Goal: Task Accomplishment & Management: Manage account settings

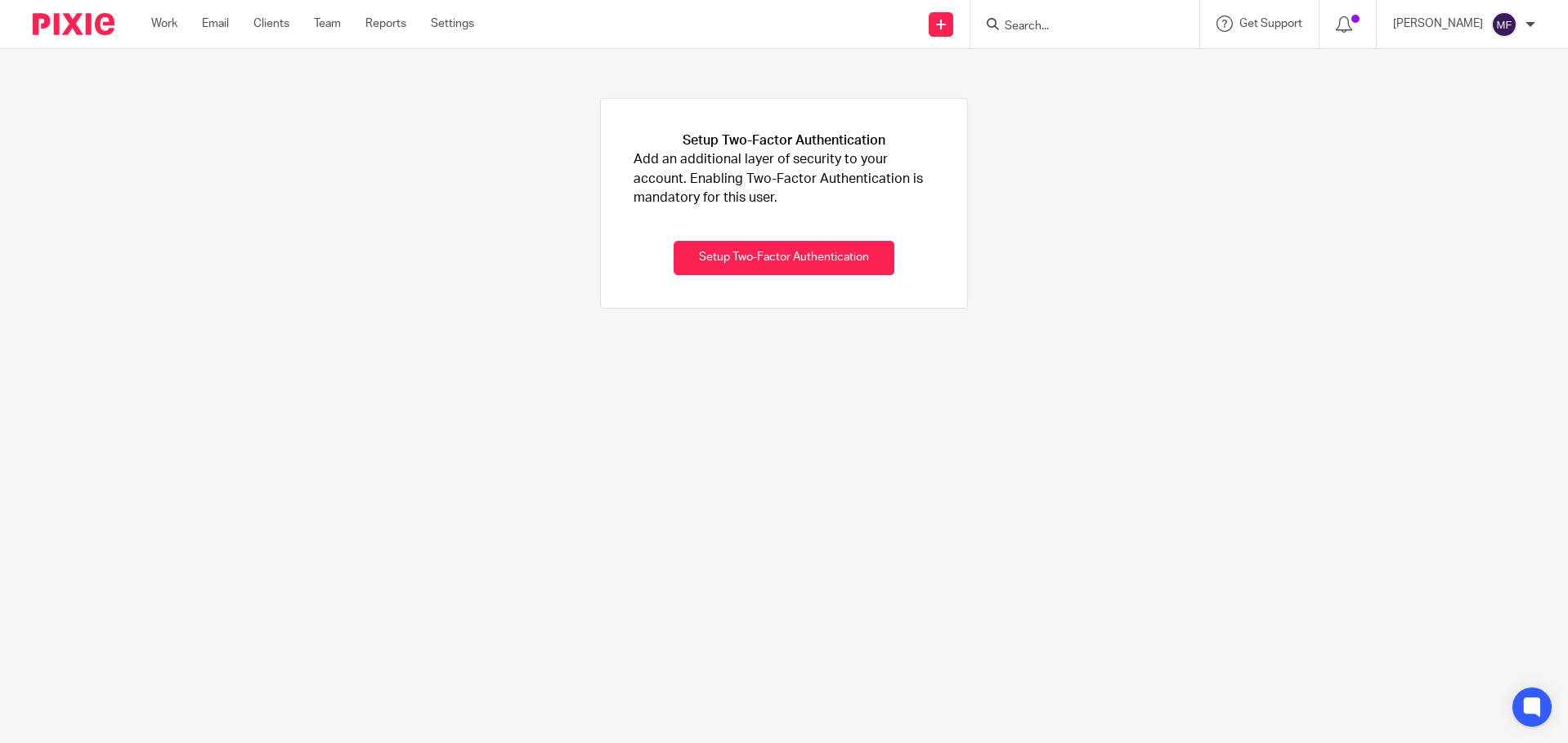
click at [1056, 37] on div at bounding box center [1084, 24] width 229 height 48
click at [1056, 23] on input "Search" at bounding box center [1076, 27] width 147 height 15
type input "power"
click at [1124, 63] on link at bounding box center [1101, 64] width 203 height 25
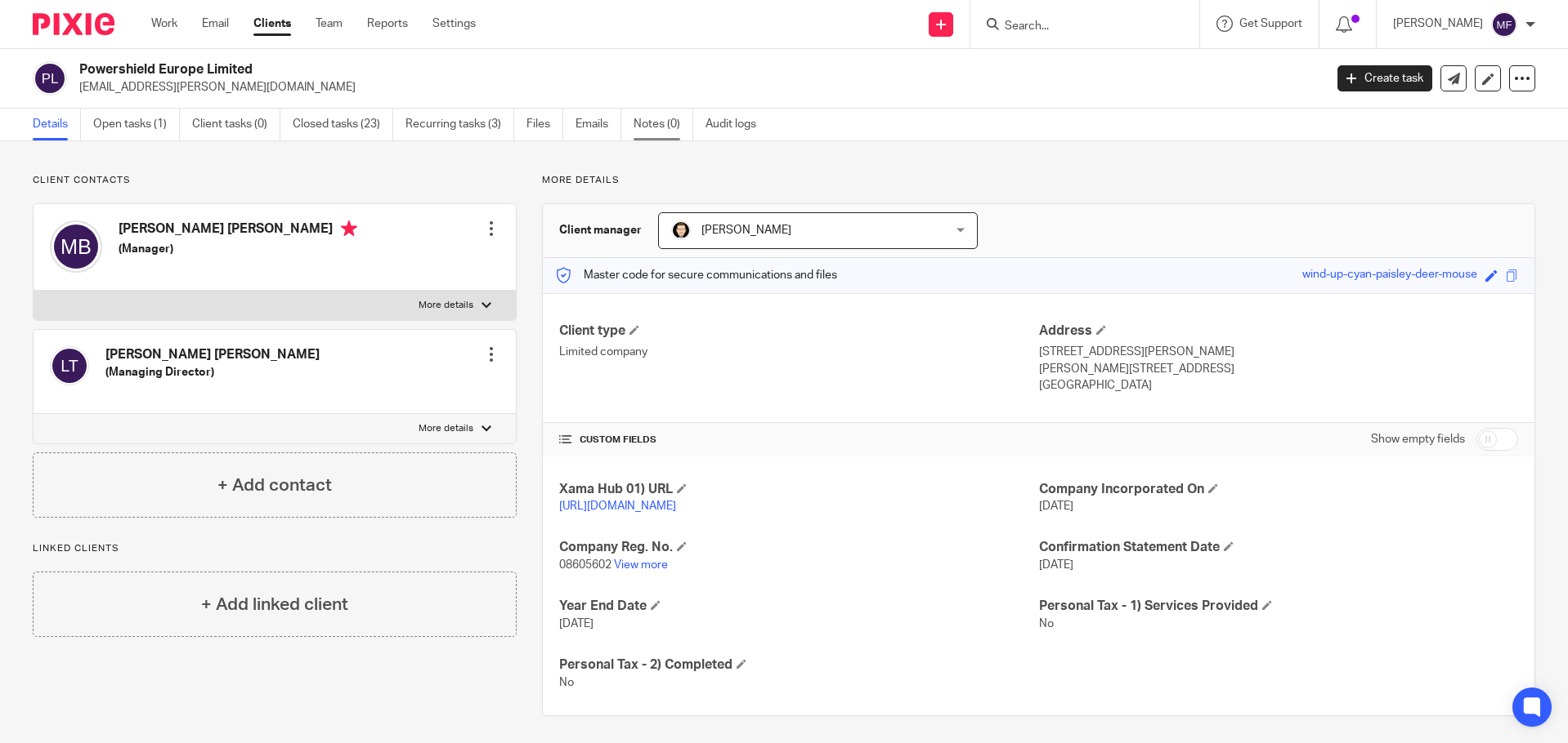
click at [639, 116] on link "Notes (0)" at bounding box center [663, 124] width 59 height 32
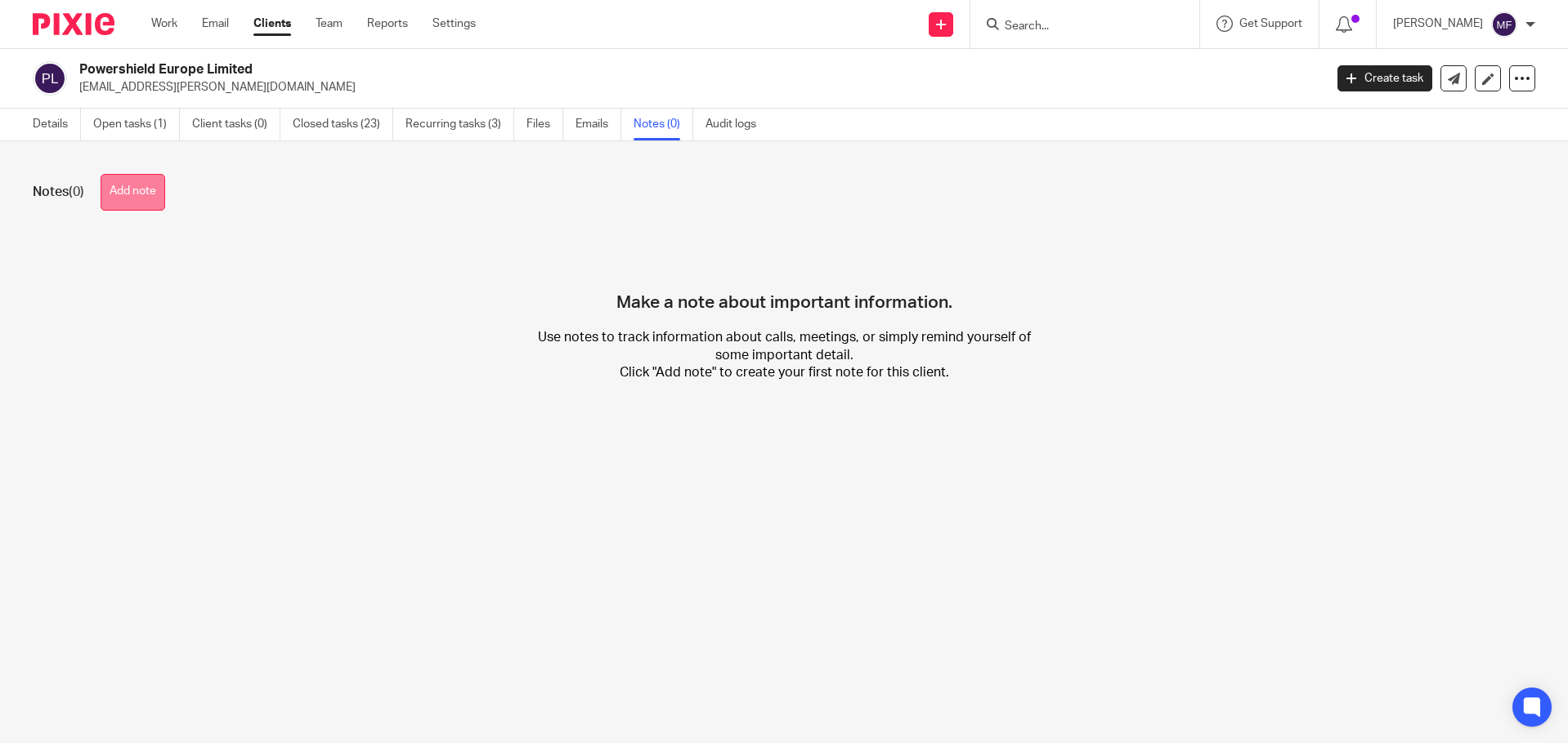
click at [119, 204] on button "Add note" at bounding box center [133, 192] width 64 height 37
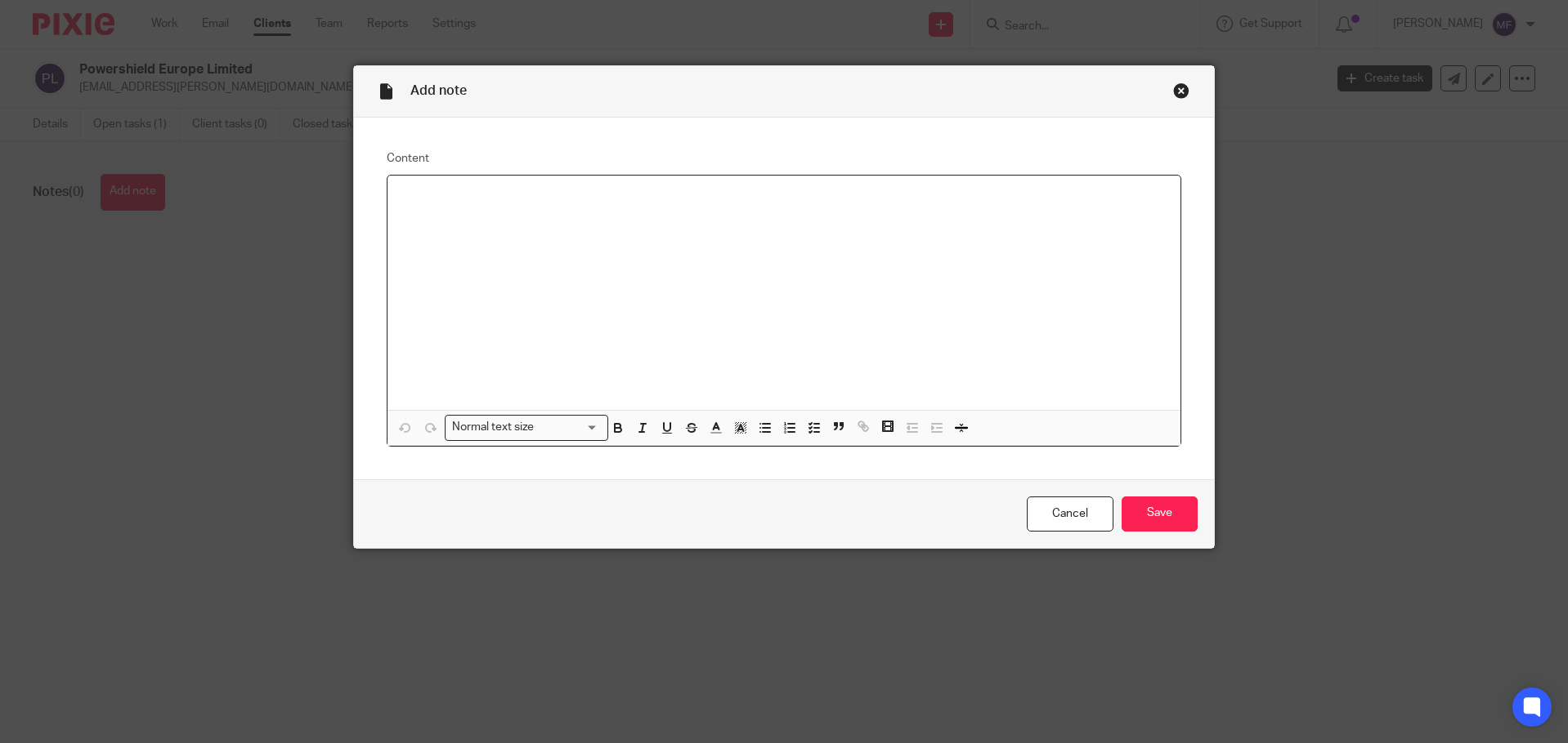
click at [731, 266] on div at bounding box center [784, 293] width 793 height 236
drag, startPoint x: 427, startPoint y: 266, endPoint x: 433, endPoint y: 247, distance: 19.9
click at [427, 266] on div "Software BrightID" at bounding box center [784, 293] width 793 height 236
click at [532, 194] on p "Software BrightID" at bounding box center [785, 196] width 768 height 16
click at [981, 222] on p "[URL][DOMAIN_NAME][DOMAIN_NAME][DOMAIN_NAME][DOMAIN_NAME]" at bounding box center [785, 212] width 768 height 16
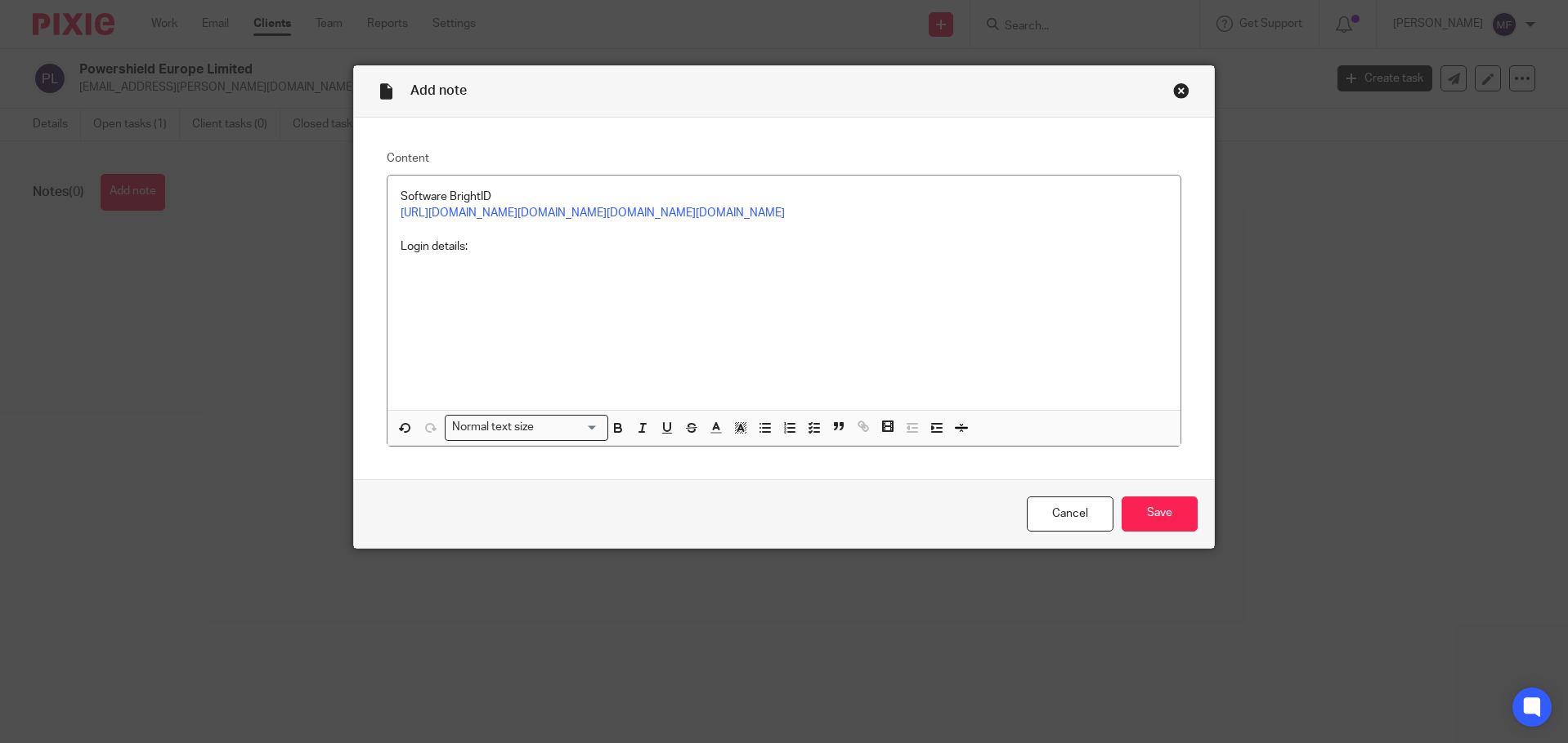
click at [520, 272] on p at bounding box center [785, 262] width 768 height 16
click at [1153, 527] on input "Save" at bounding box center [1159, 514] width 76 height 35
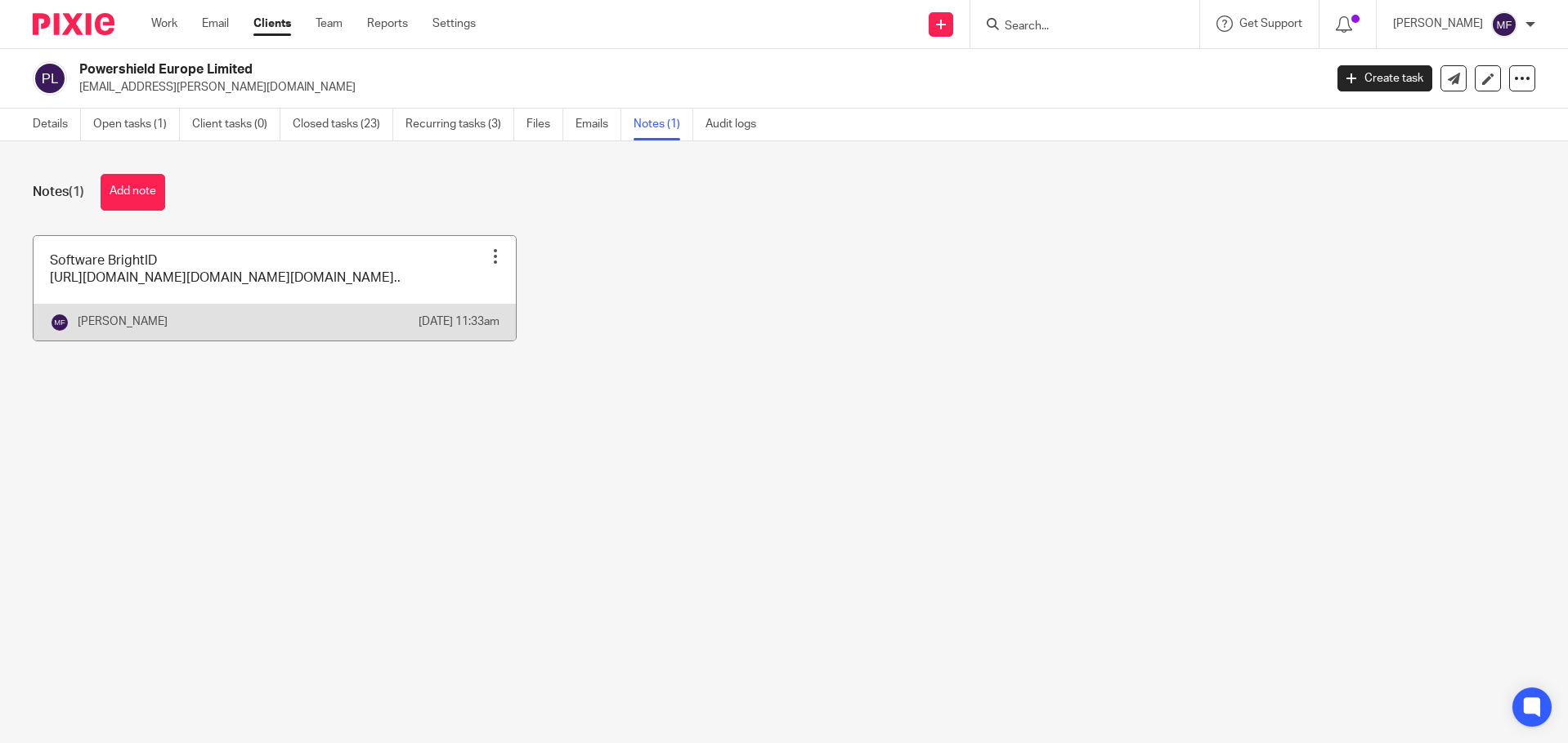
click at [194, 321] on link at bounding box center [275, 288] width 482 height 105
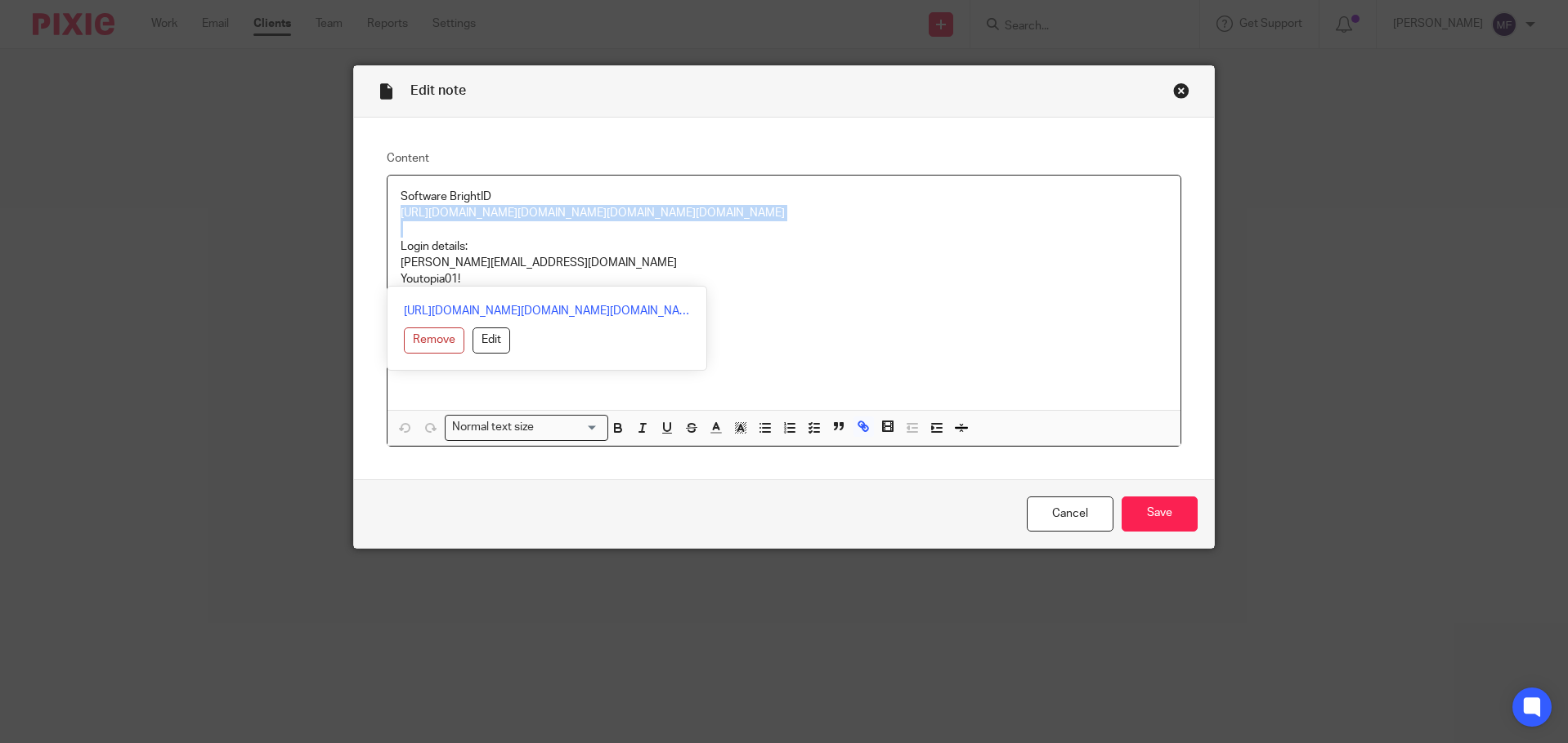
drag, startPoint x: 1013, startPoint y: 277, endPoint x: 390, endPoint y: 212, distance: 626.4
click at [390, 212] on div "Software BrightID [URL][DOMAIN_NAME][DOMAIN_NAME][DOMAIN_NAME][DOMAIN_NAME] Log…" at bounding box center [784, 293] width 793 height 236
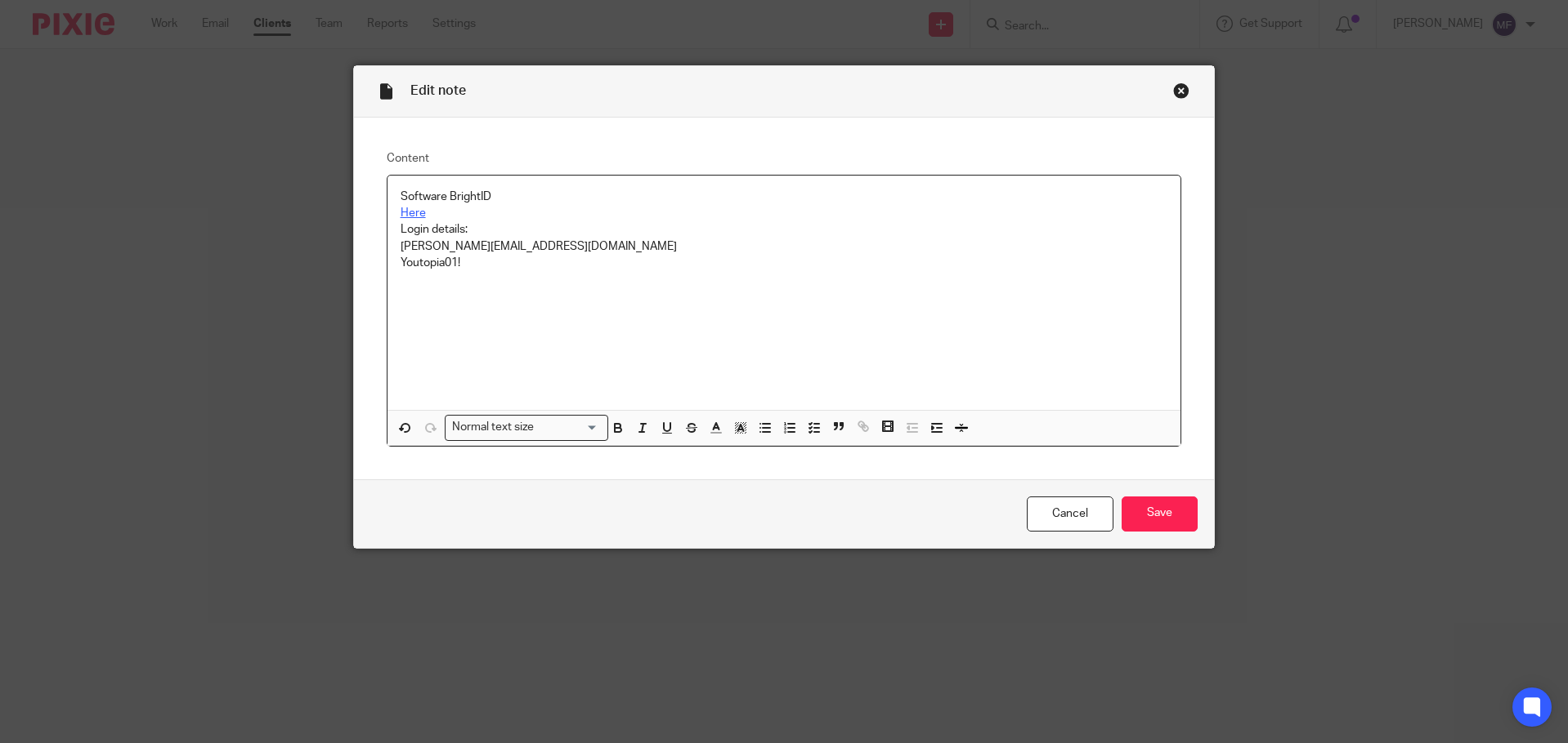
click at [407, 212] on link "Here" at bounding box center [413, 213] width 25 height 11
click at [412, 210] on link "Here" at bounding box center [413, 213] width 25 height 11
click at [430, 205] on p "Software BrightID" at bounding box center [785, 196] width 768 height 16
click at [429, 217] on p "Here" at bounding box center [785, 212] width 768 height 16
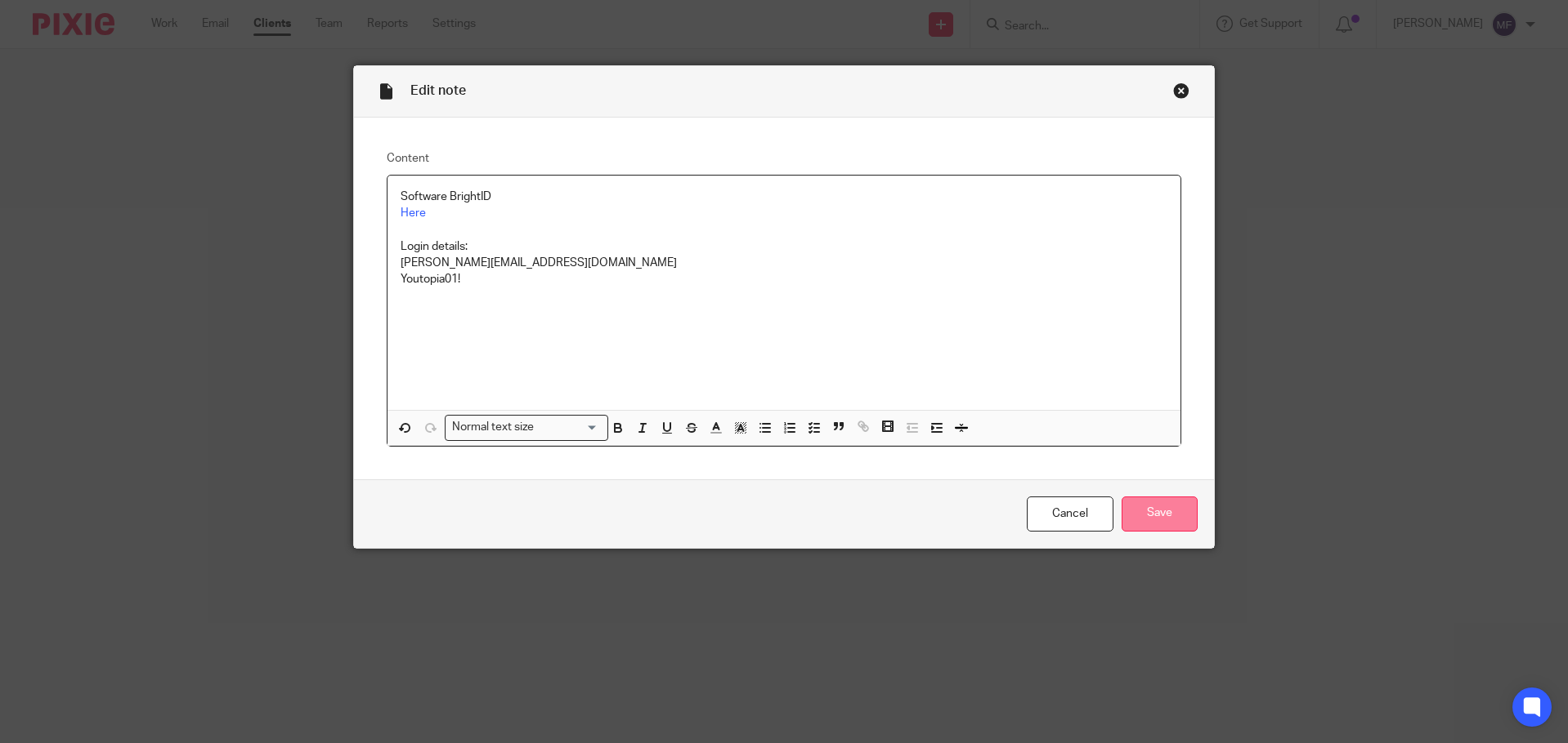
click at [1170, 506] on input "Save" at bounding box center [1159, 514] width 76 height 35
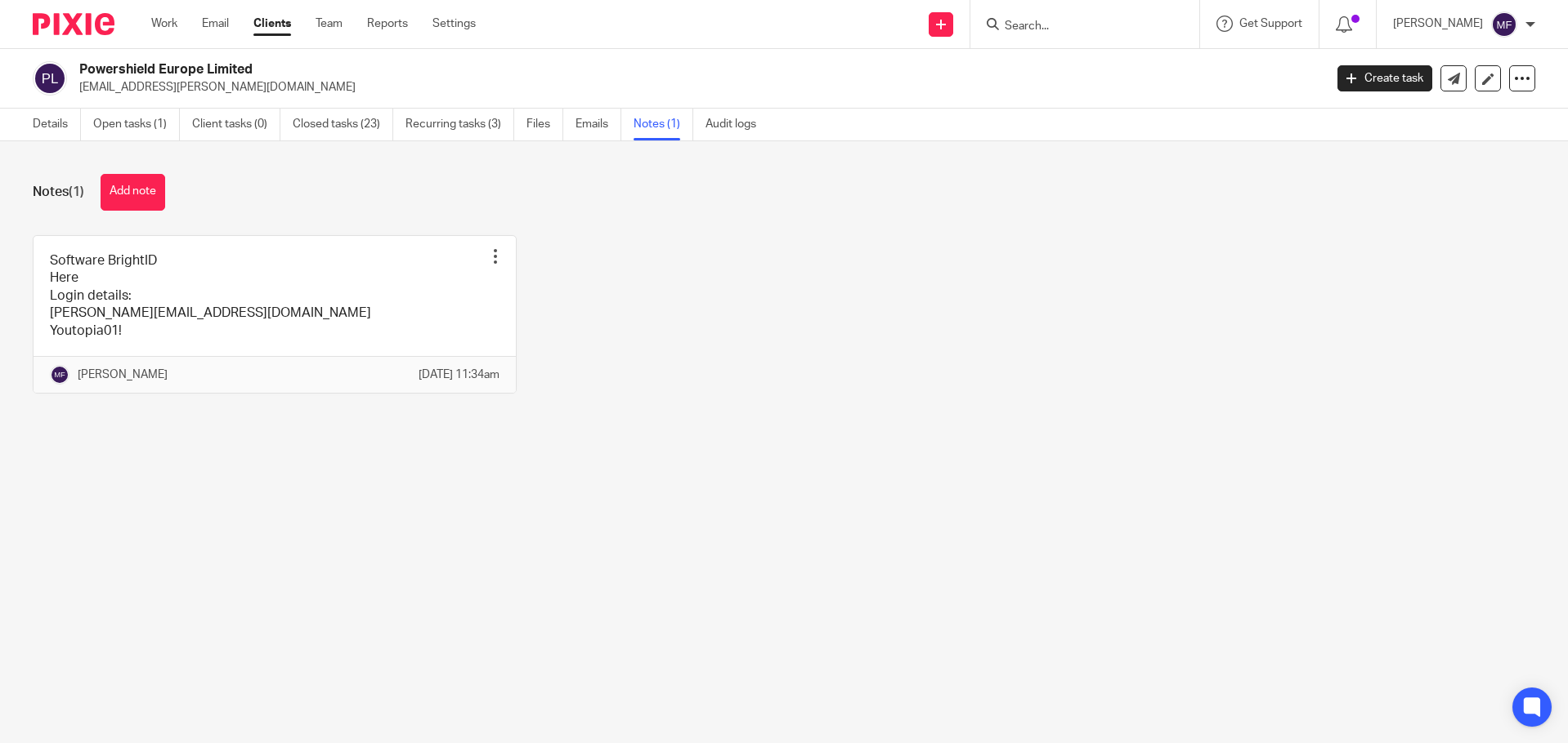
click at [1063, 17] on form at bounding box center [1090, 25] width 175 height 21
click at [1051, 38] on div at bounding box center [1084, 24] width 229 height 48
click at [1049, 27] on input "Search" at bounding box center [1076, 27] width 147 height 15
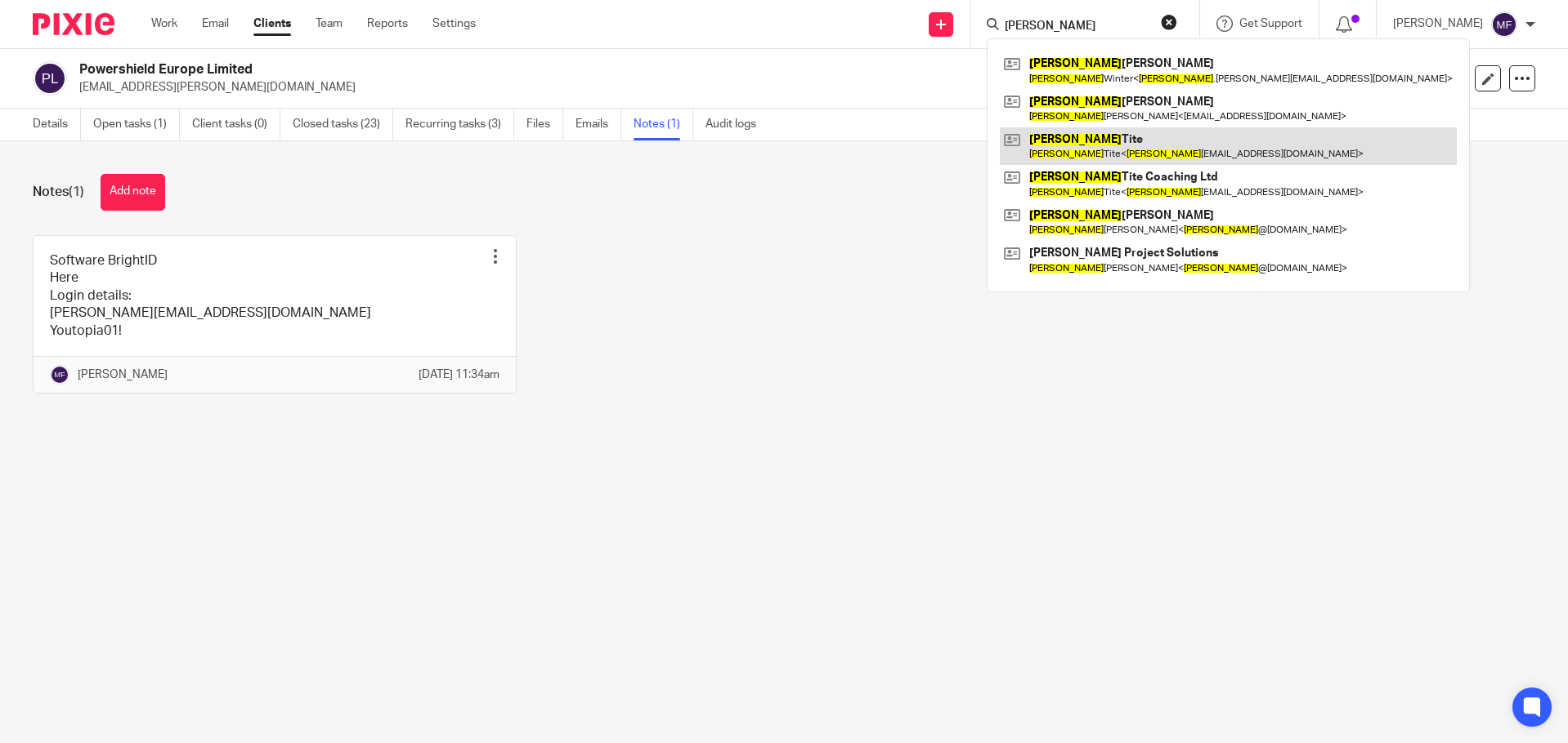
type input "sarah"
click at [1100, 156] on link at bounding box center [1228, 146] width 457 height 38
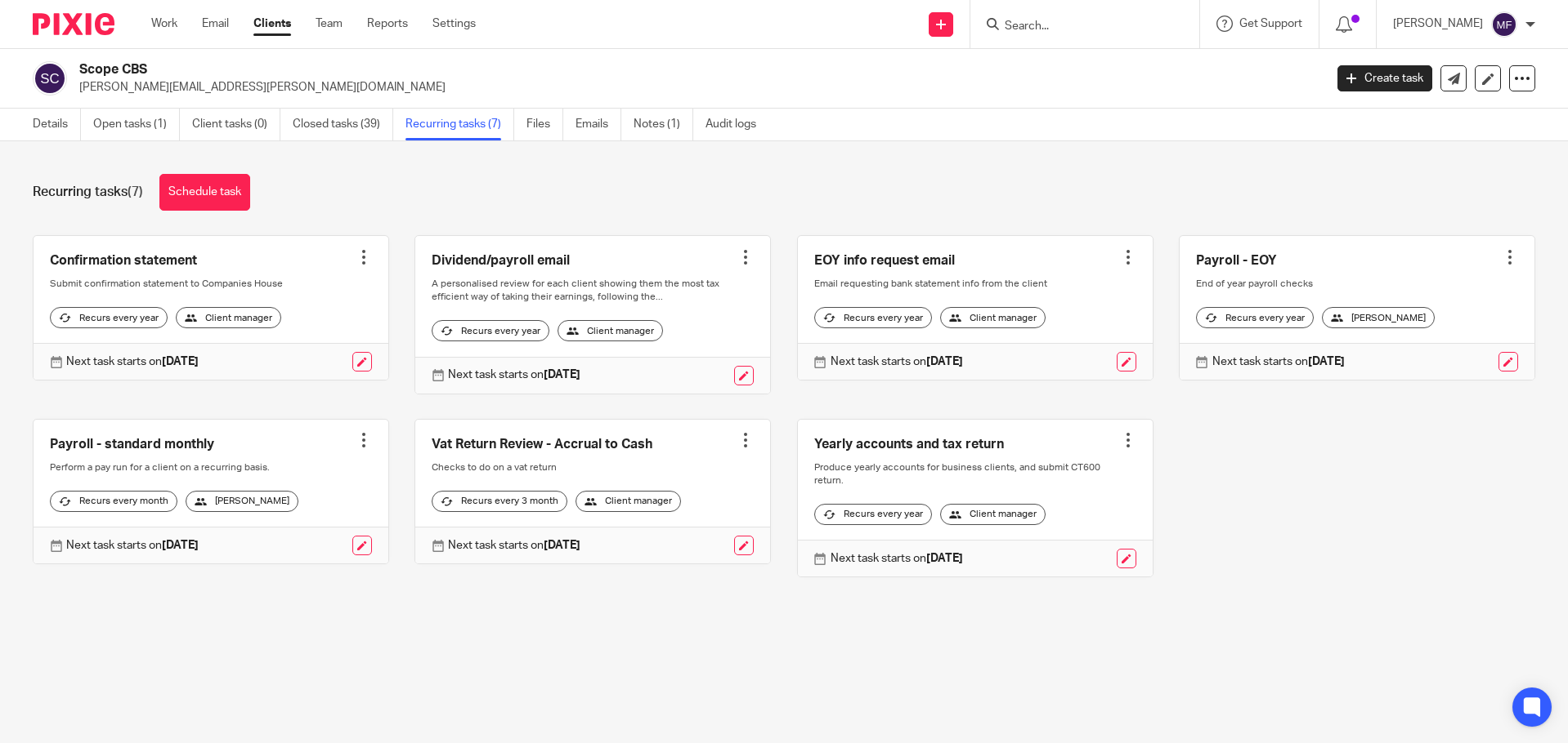
click at [1086, 21] on input "Search" at bounding box center [1076, 27] width 147 height 15
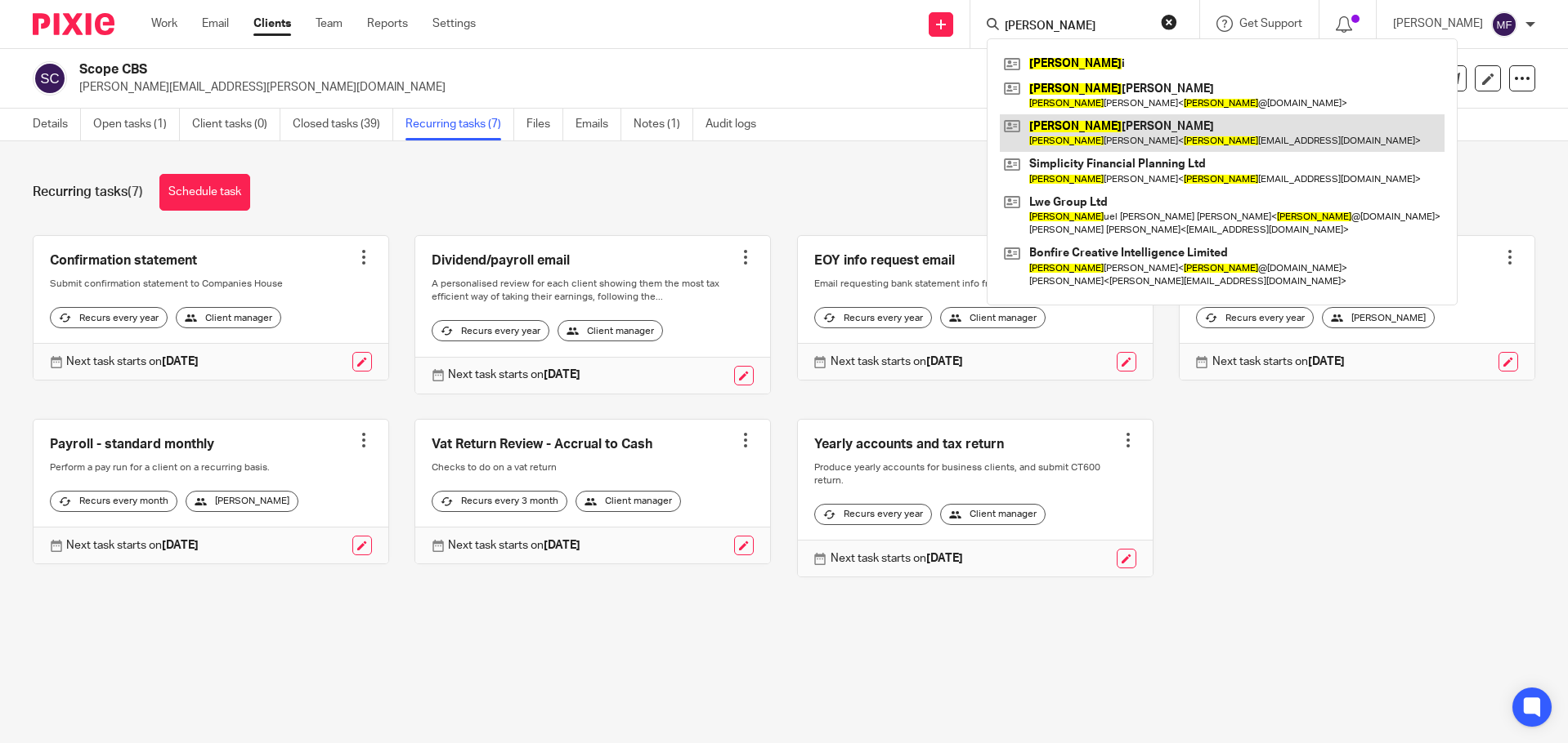
type input "sam"
click at [1102, 140] on link at bounding box center [1222, 133] width 444 height 38
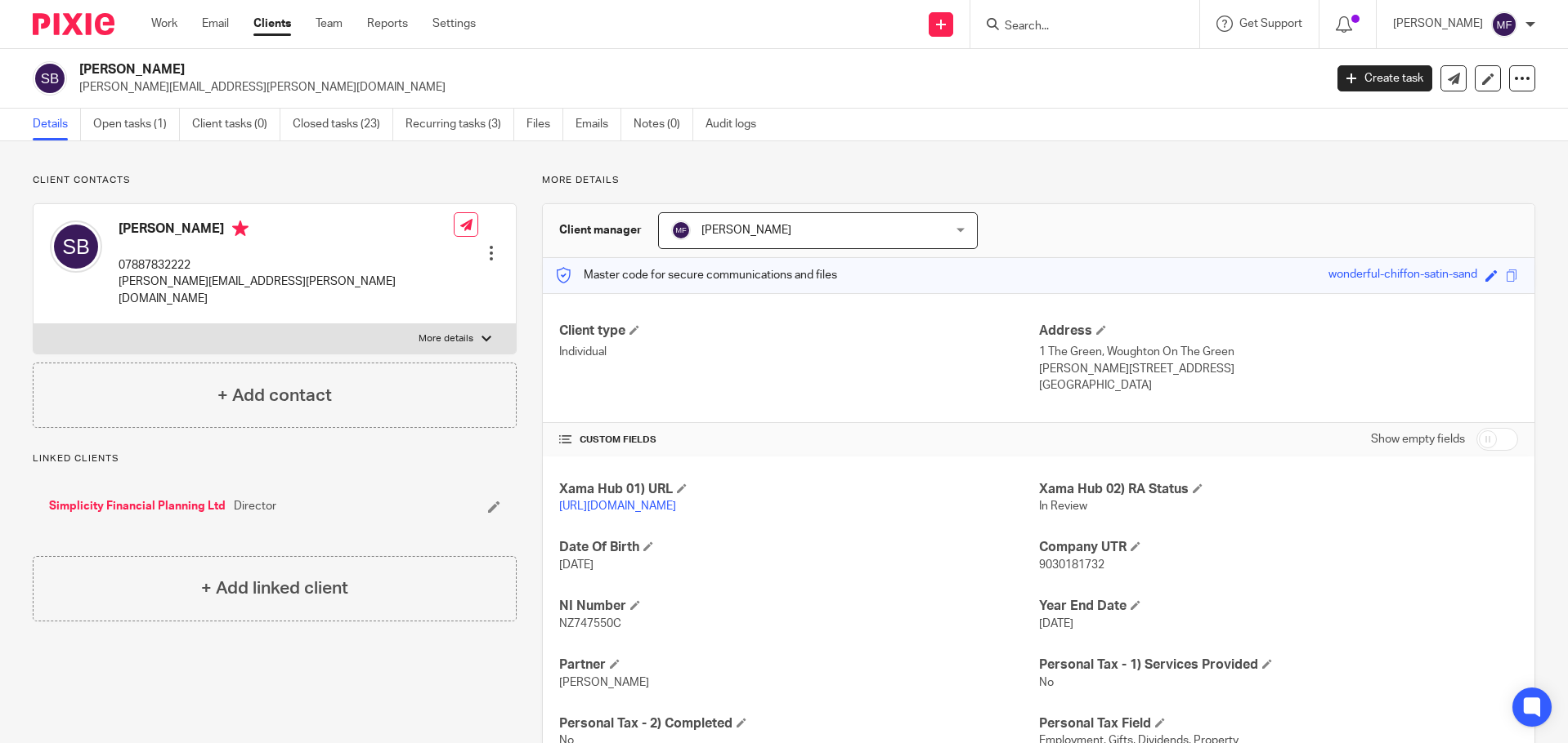
click at [1042, 20] on input "Search" at bounding box center [1076, 27] width 147 height 15
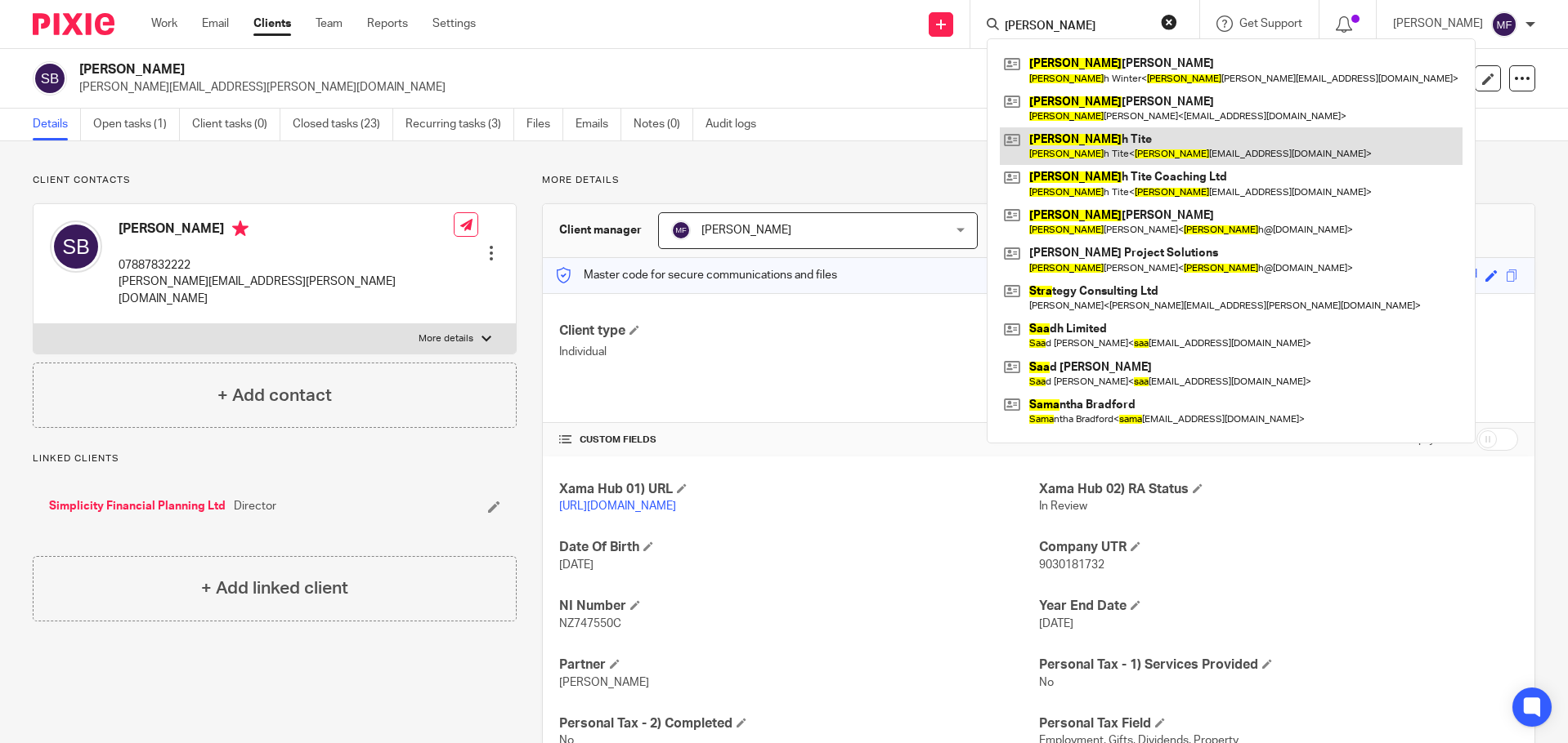
type input "sara"
drag, startPoint x: 507, startPoint y: 158, endPoint x: 494, endPoint y: 157, distance: 13.0
click at [507, 158] on div "Client contacts Samantha Bradford 07887832222 samantha.bradford@sjpp.co.uk Edit…" at bounding box center [784, 474] width 1568 height 667
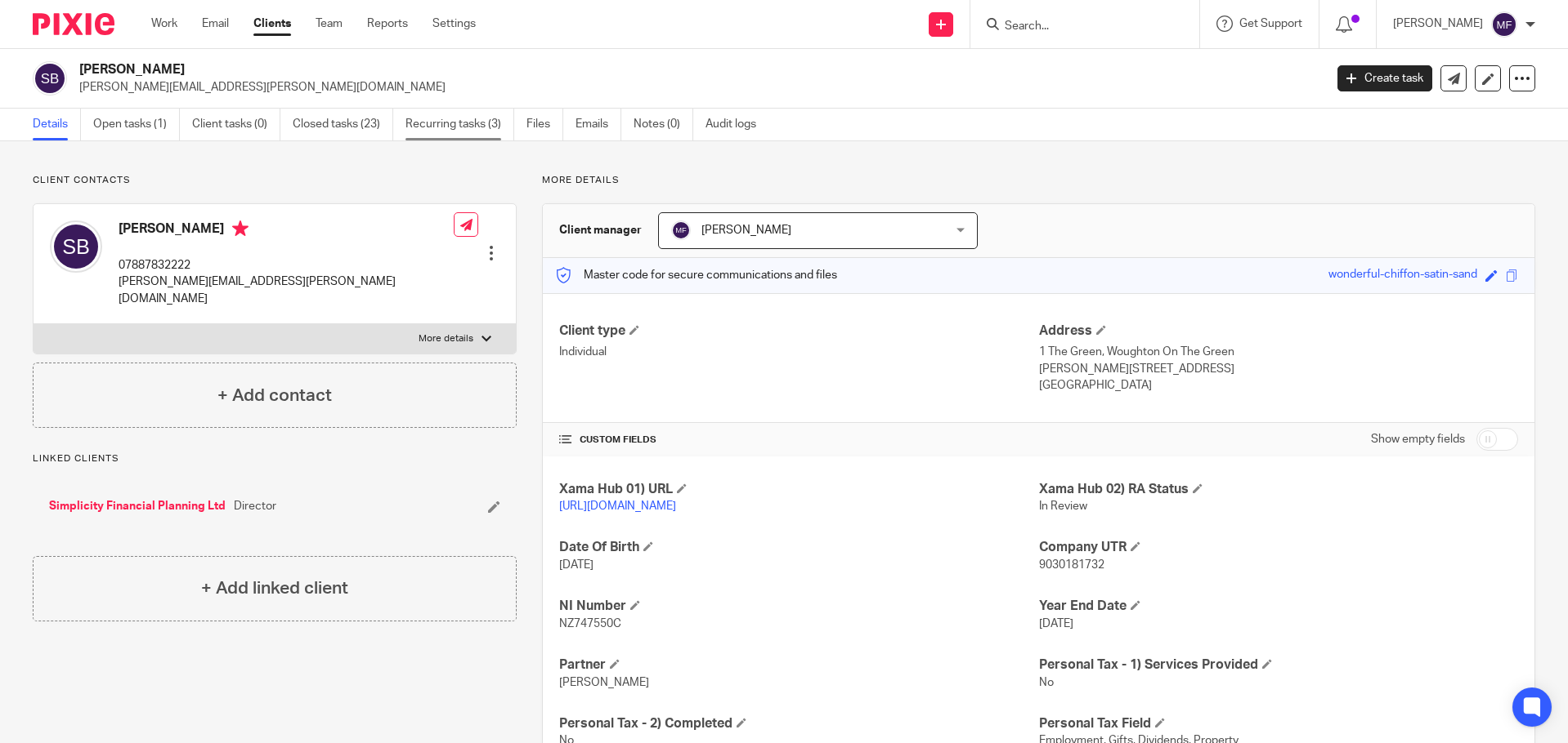
click at [475, 123] on link "Recurring tasks (3)" at bounding box center [459, 124] width 108 height 32
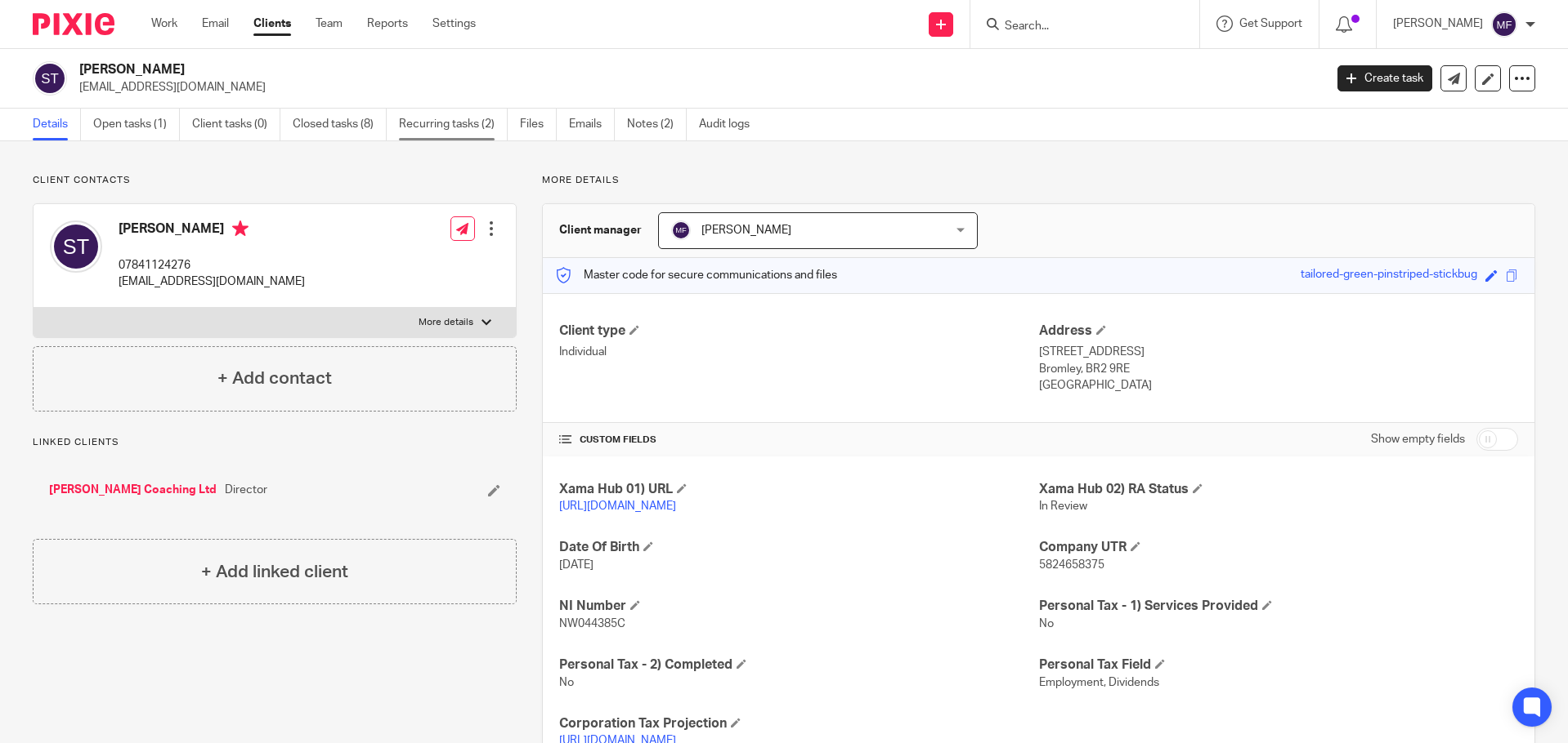
click at [482, 125] on link "Recurring tasks (2)" at bounding box center [453, 124] width 108 height 32
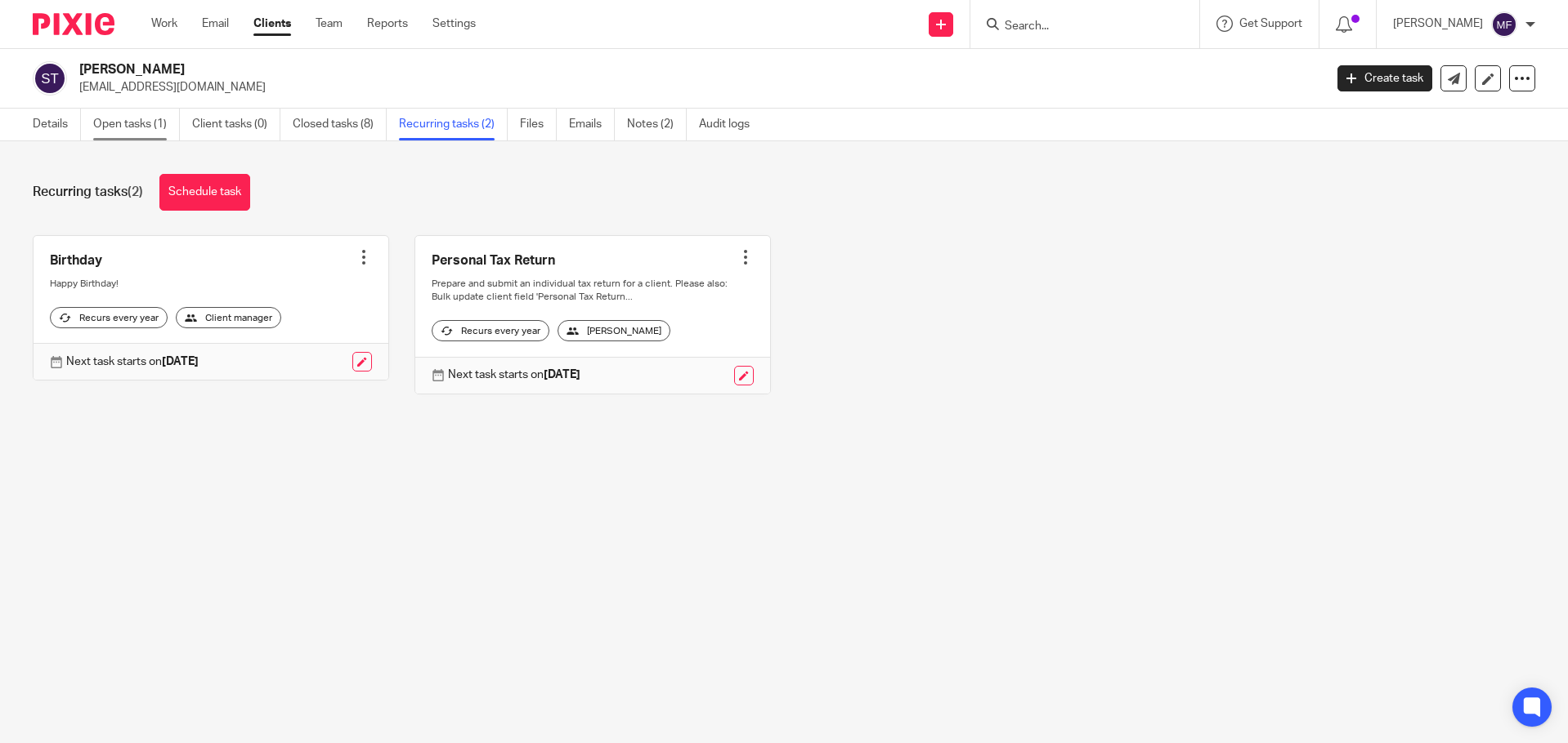
click at [163, 127] on link "Open tasks (1)" at bounding box center [137, 124] width 87 height 32
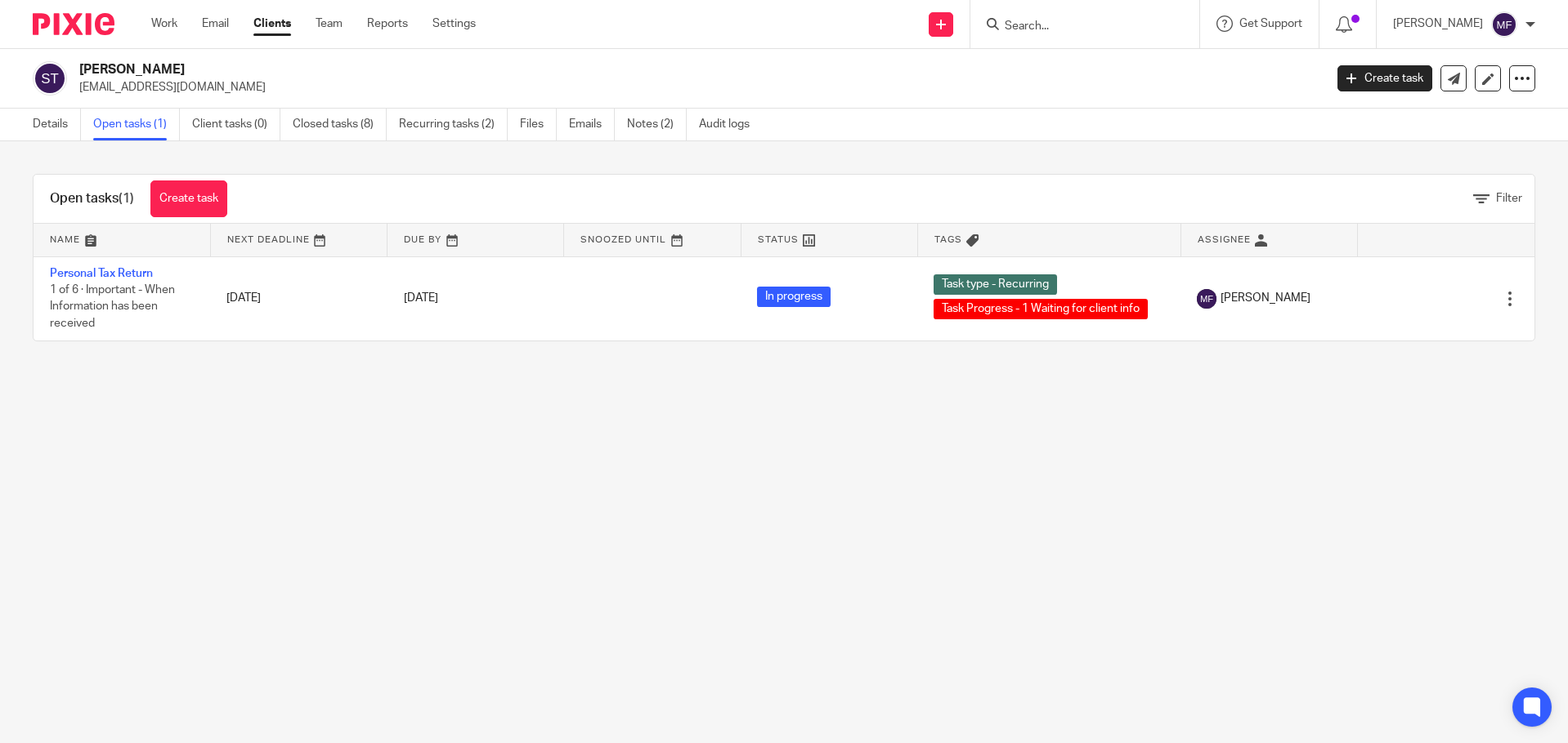
click at [1061, 27] on input "Search" at bounding box center [1076, 27] width 147 height 15
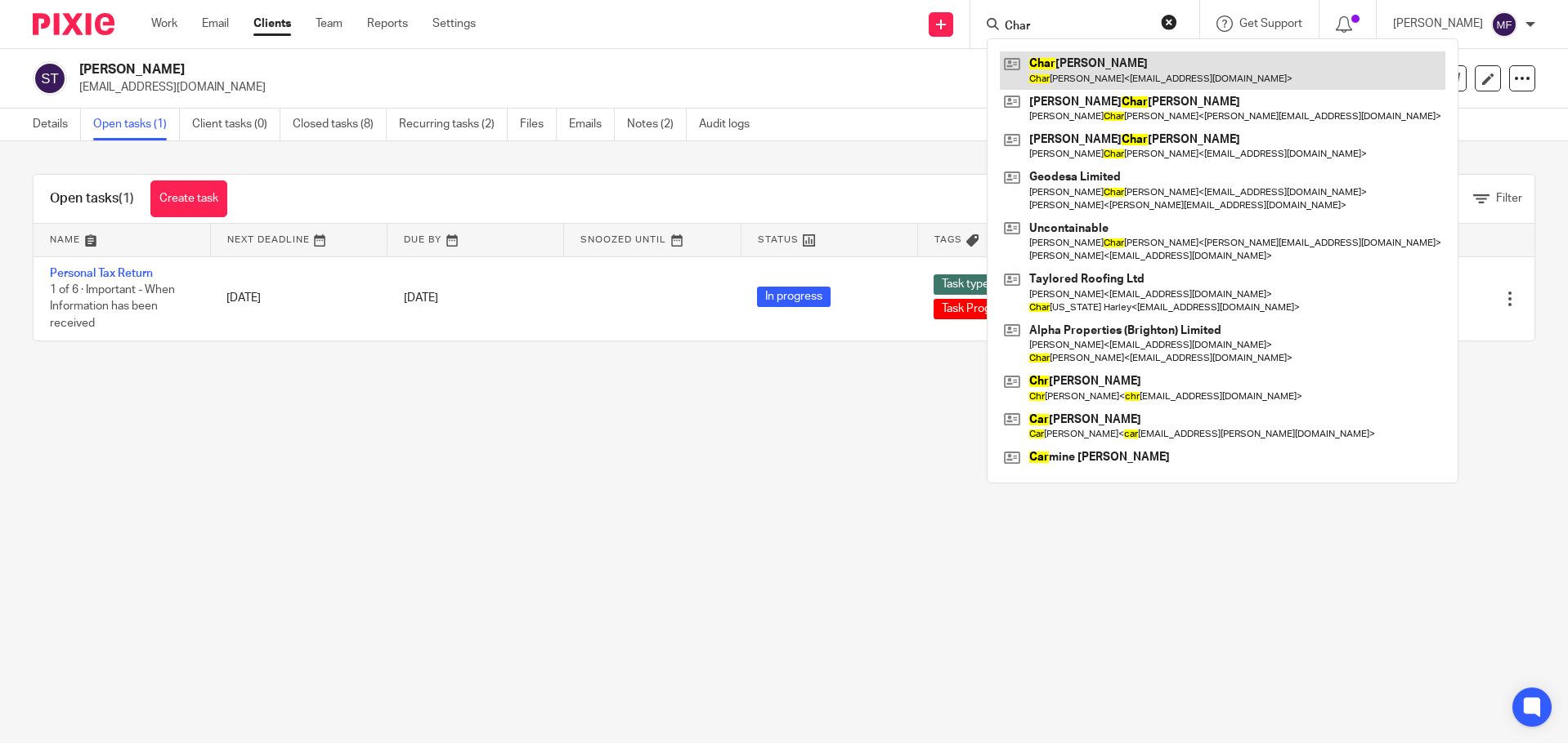
type input "Char"
click at [1081, 77] on link at bounding box center [1223, 71] width 445 height 38
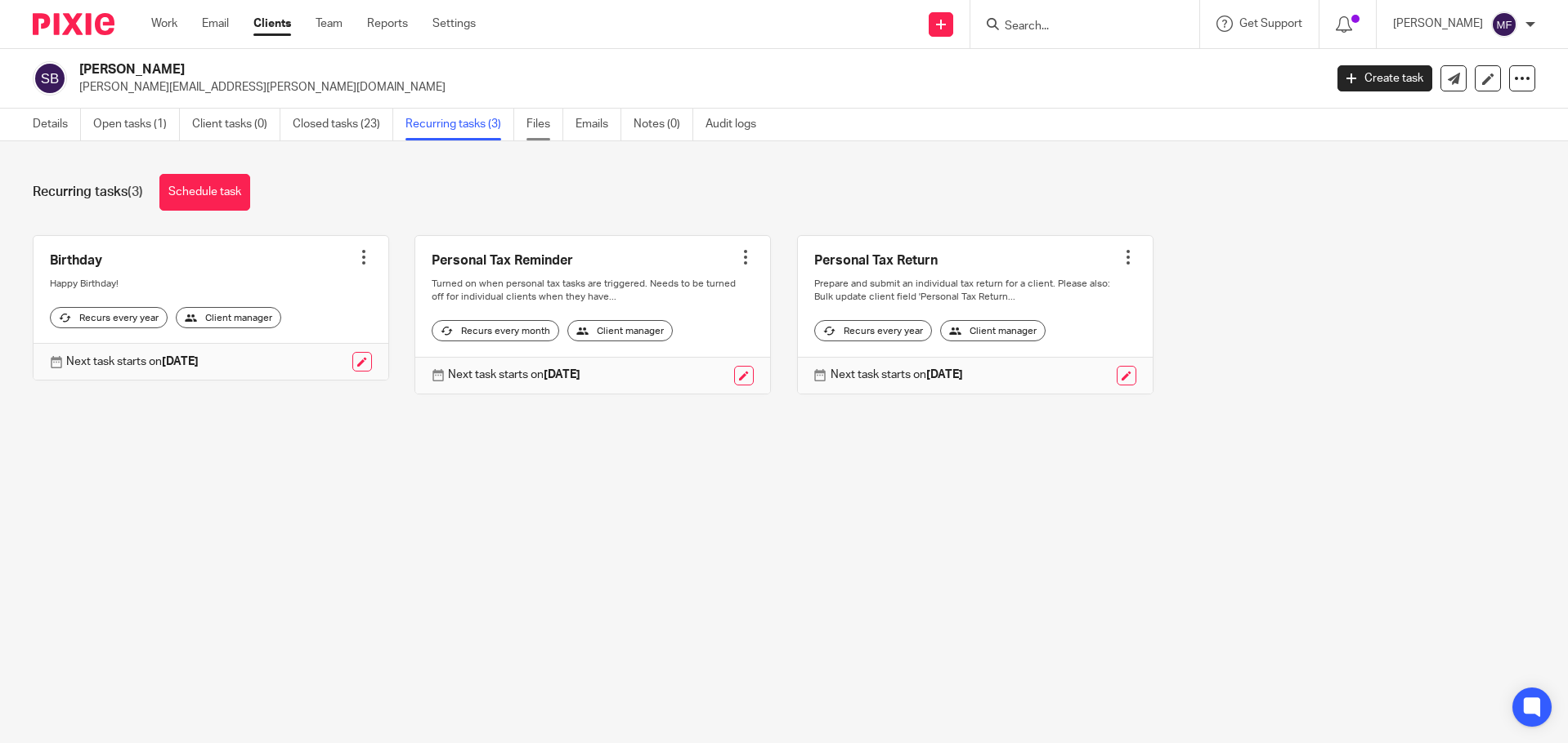
click at [534, 126] on link "Files" at bounding box center [544, 124] width 37 height 32
click at [541, 122] on link "Files" at bounding box center [544, 124] width 37 height 32
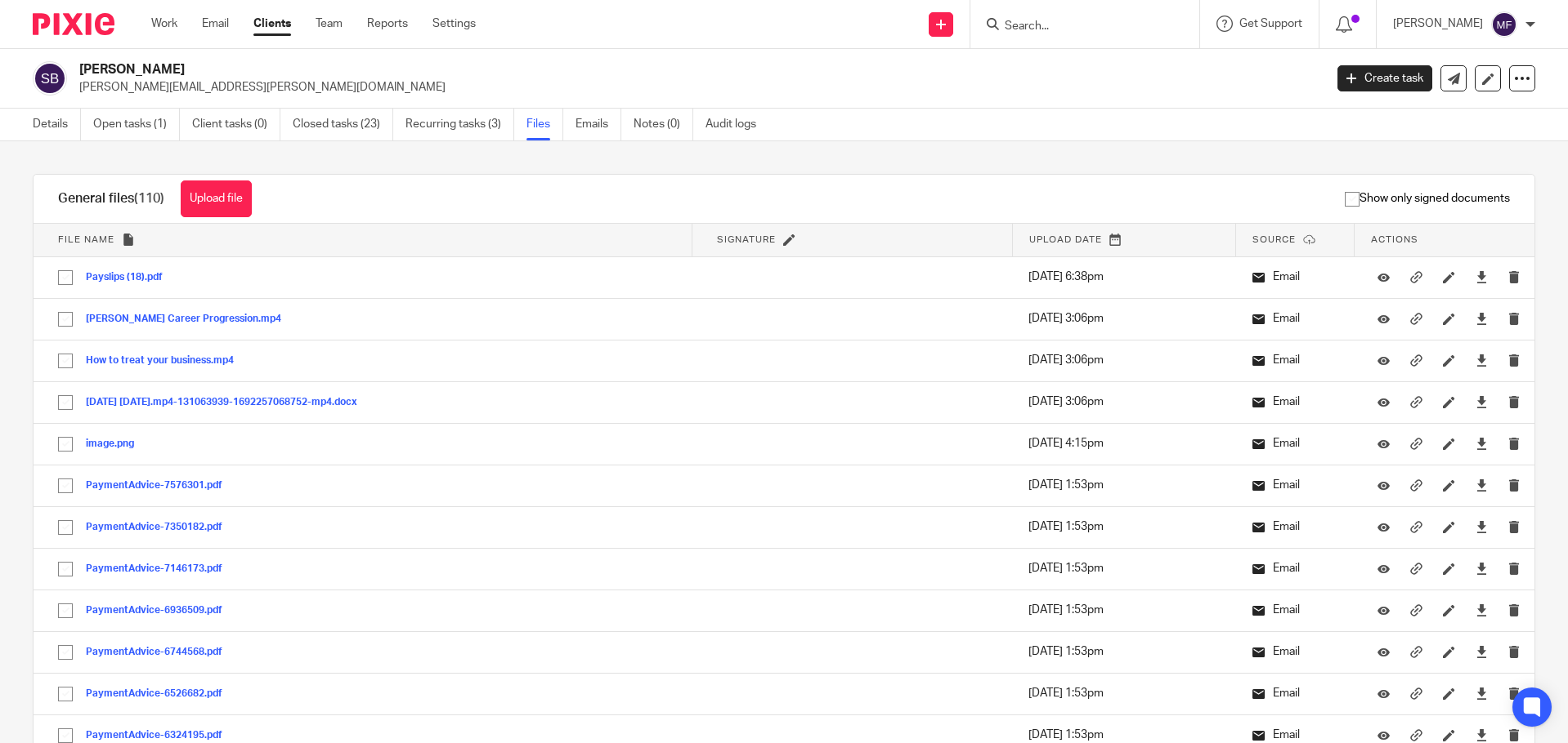
click at [1051, 237] on span "Upload date" at bounding box center [1065, 240] width 73 height 9
click at [1034, 23] on input "Search" at bounding box center [1076, 27] width 147 height 15
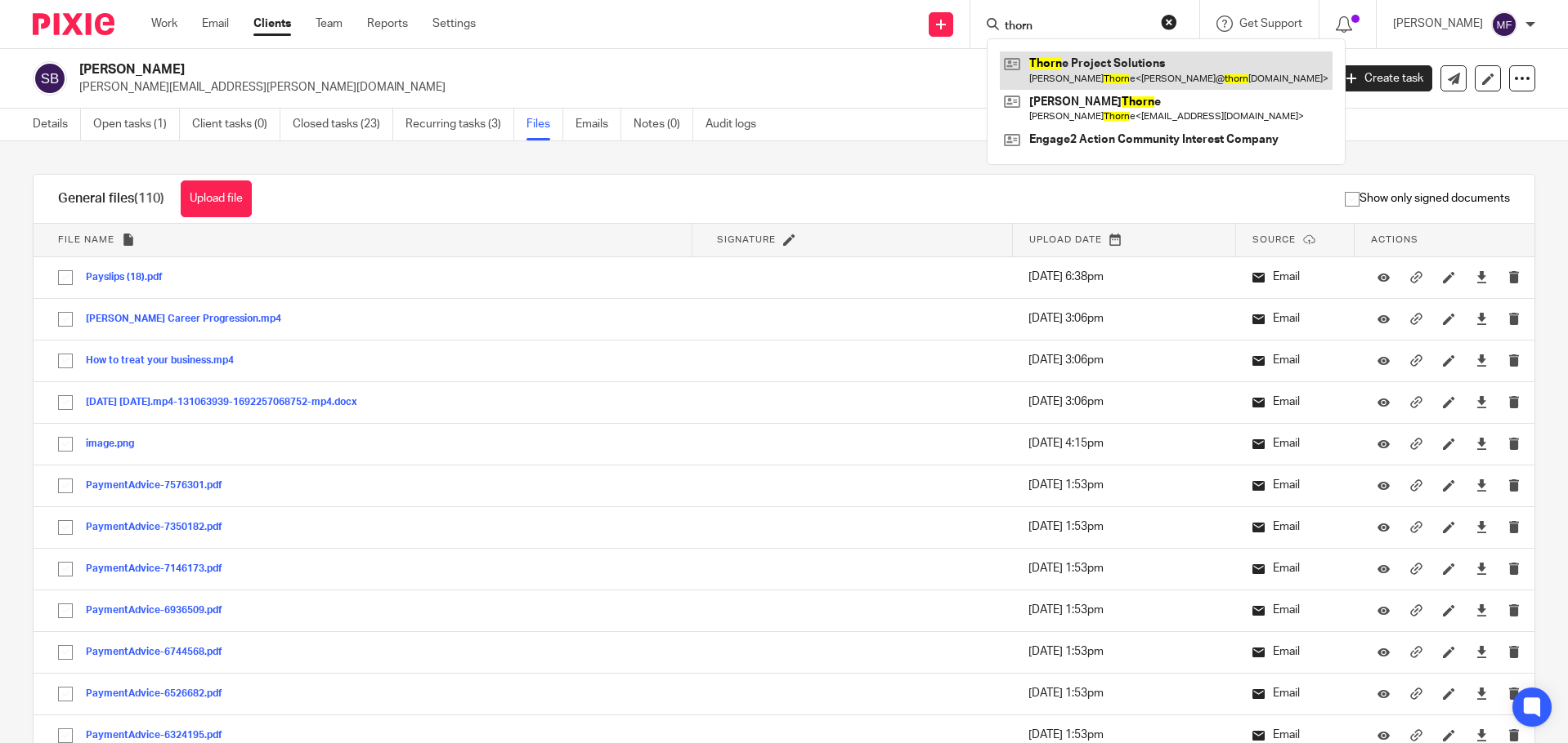
type input "thorn"
click at [1150, 78] on link at bounding box center [1166, 71] width 333 height 38
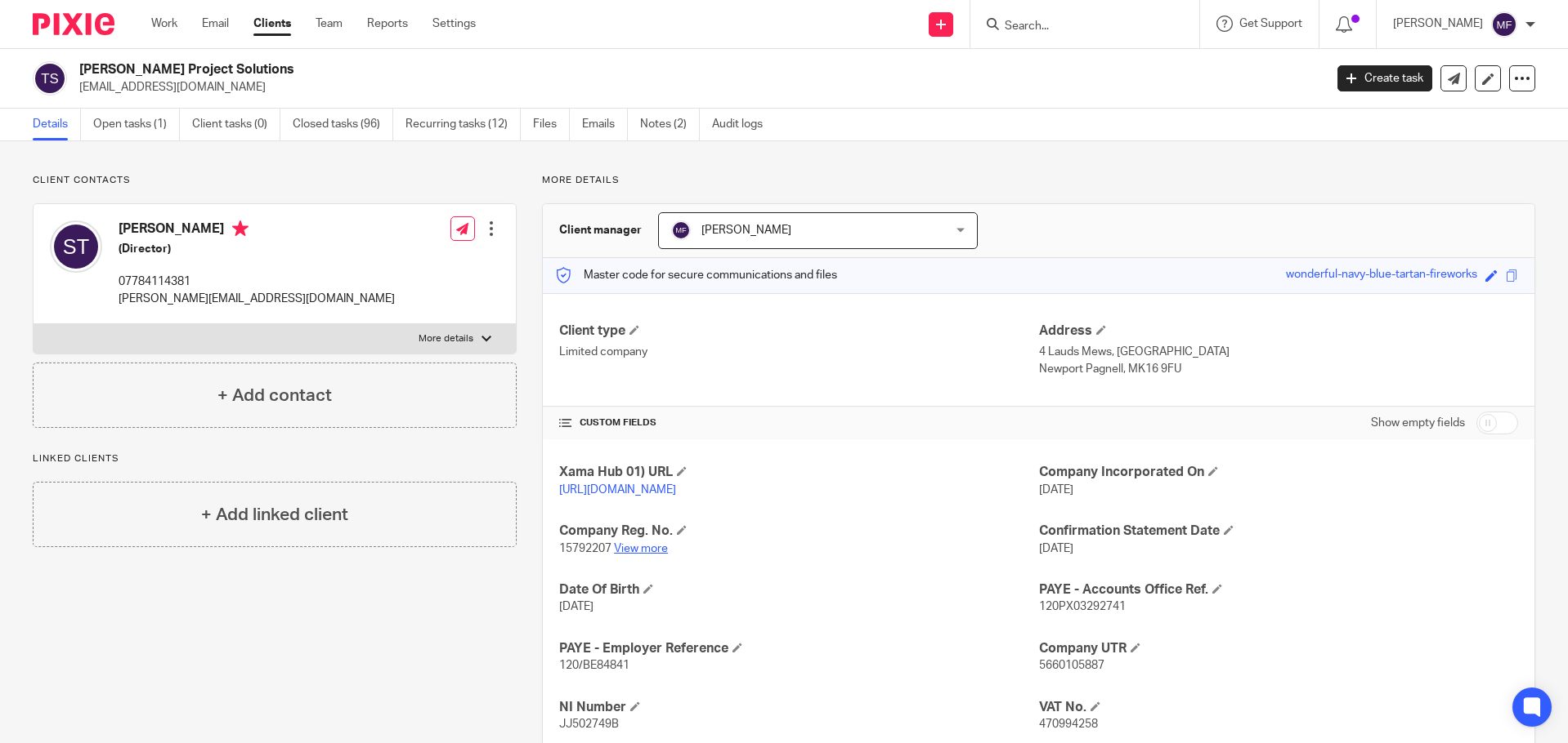
click at [638, 554] on link "View more" at bounding box center [641, 549] width 54 height 11
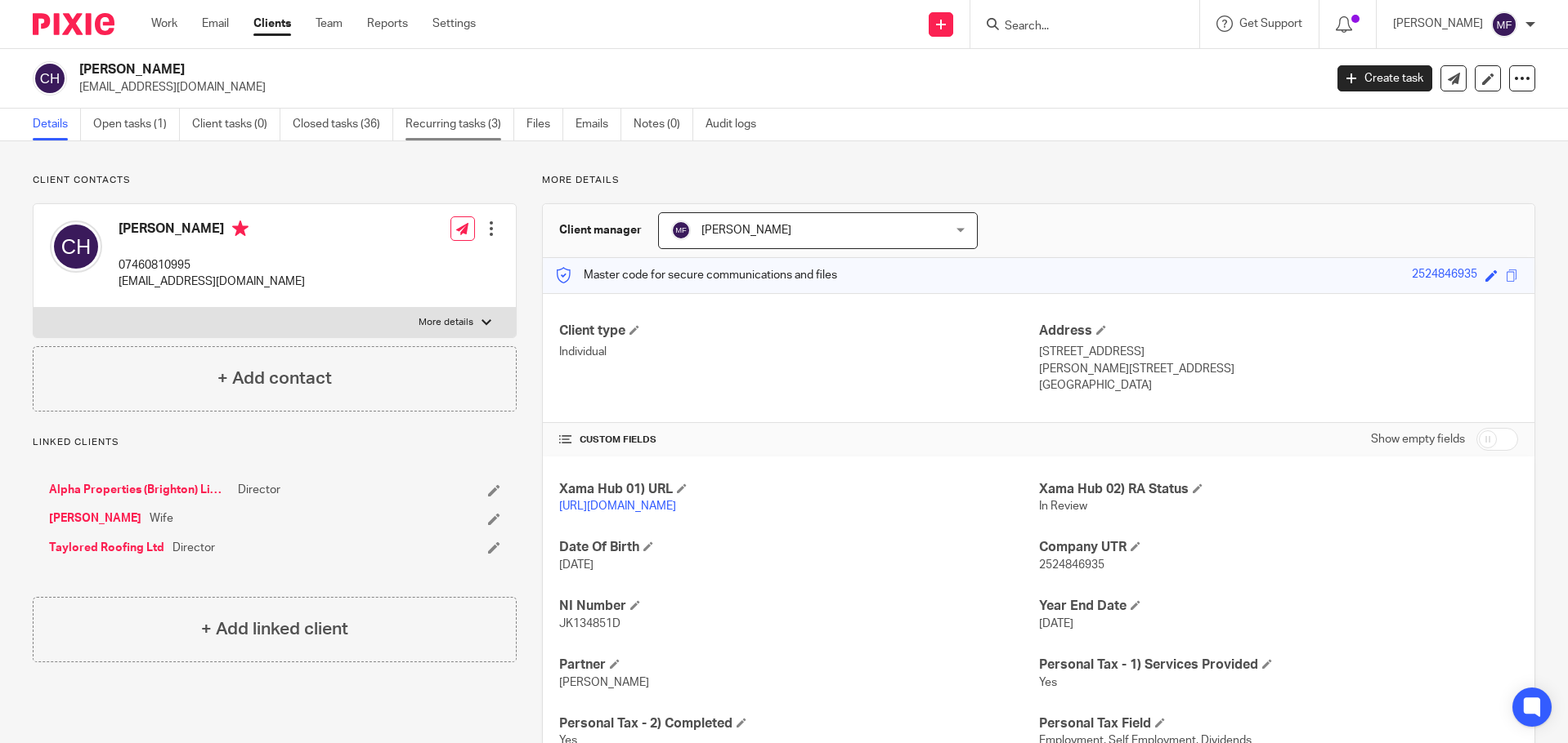
click at [420, 124] on link "Recurring tasks (3)" at bounding box center [459, 124] width 108 height 32
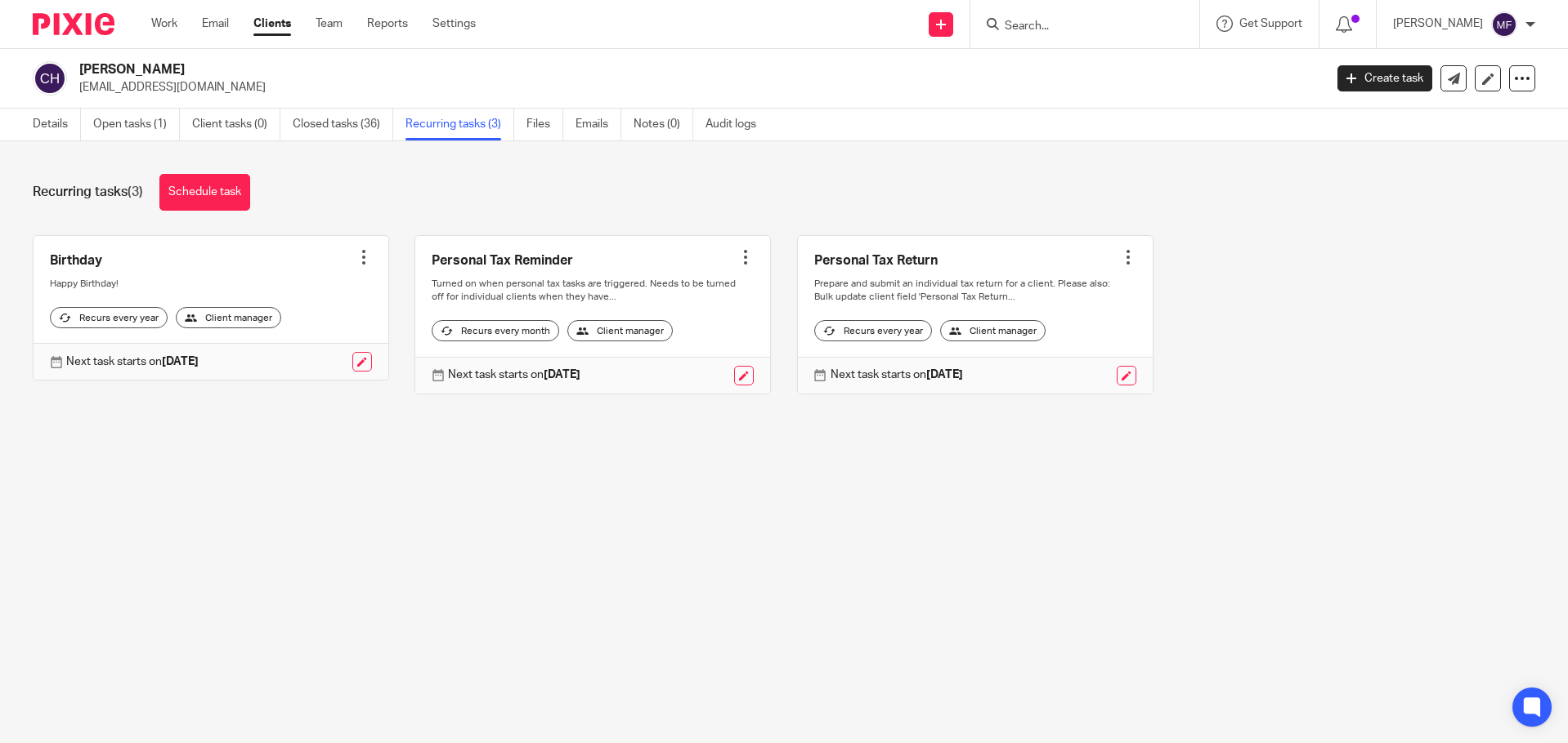
click at [740, 260] on div at bounding box center [745, 256] width 16 height 16
click at [670, 360] on span "Cancel schedule" at bounding box center [673, 361] width 86 height 11
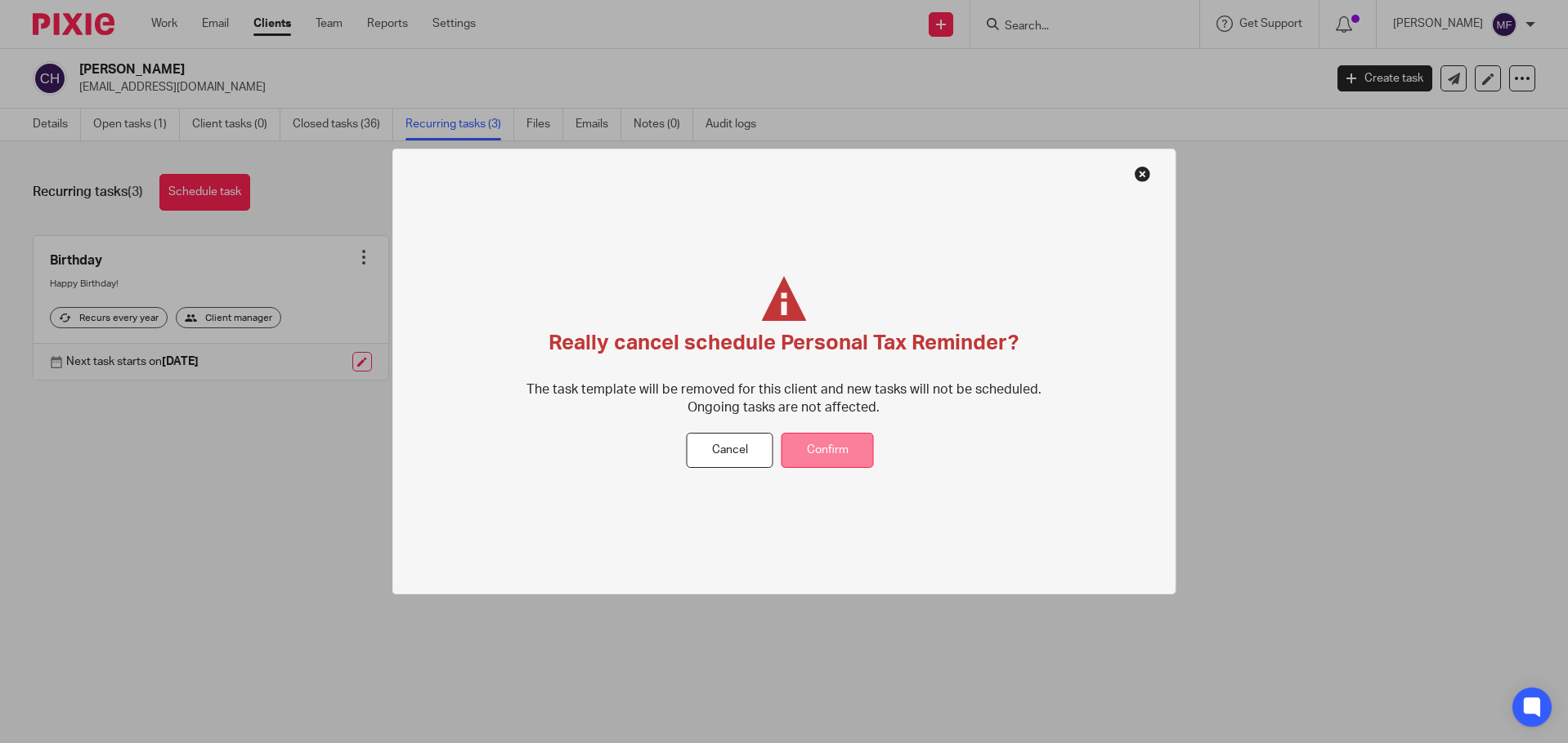
click at [840, 453] on button "Confirm" at bounding box center [827, 450] width 92 height 35
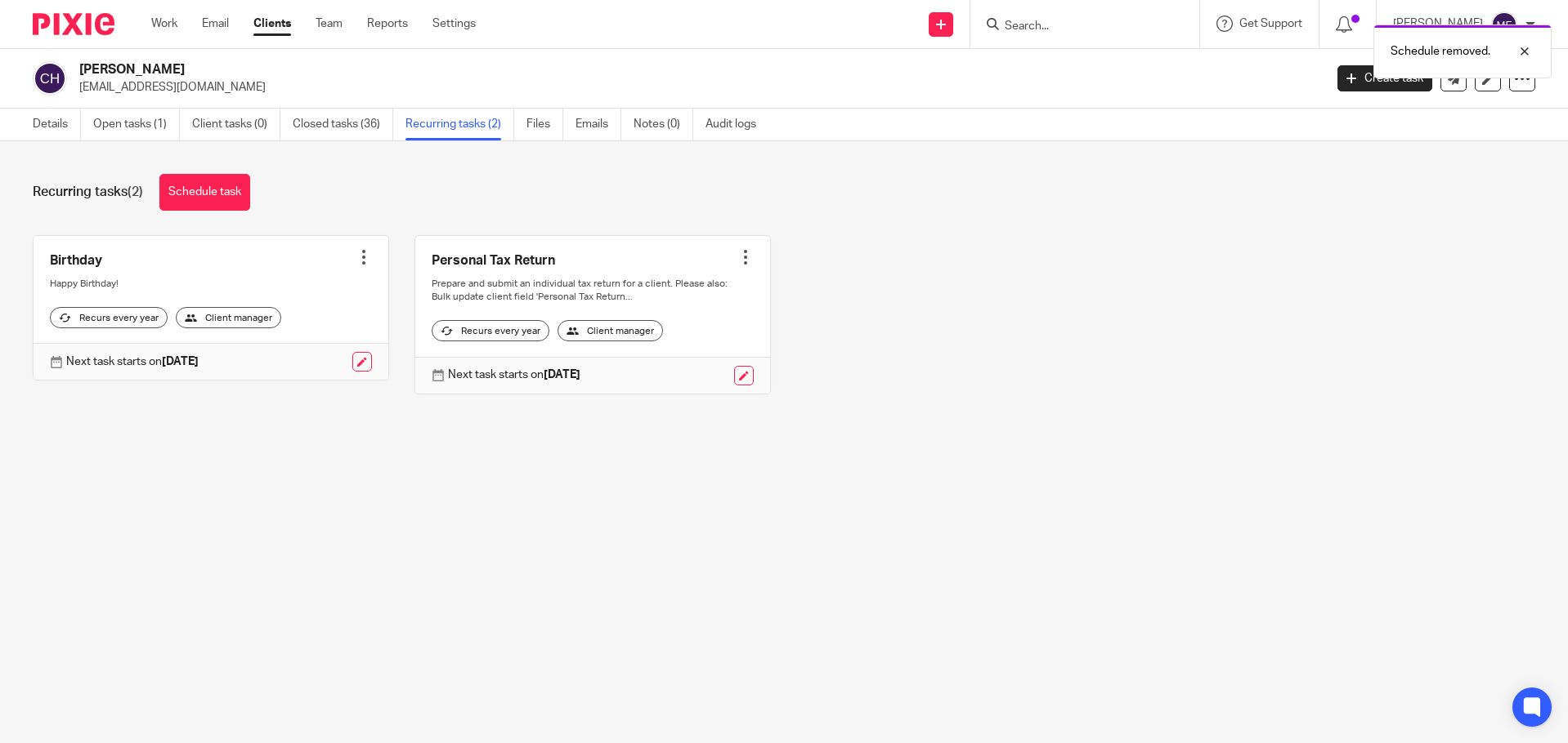
click at [1059, 25] on div "Schedule removed." at bounding box center [1168, 47] width 768 height 62
click at [1037, 21] on input "Search" at bounding box center [1076, 27] width 147 height 15
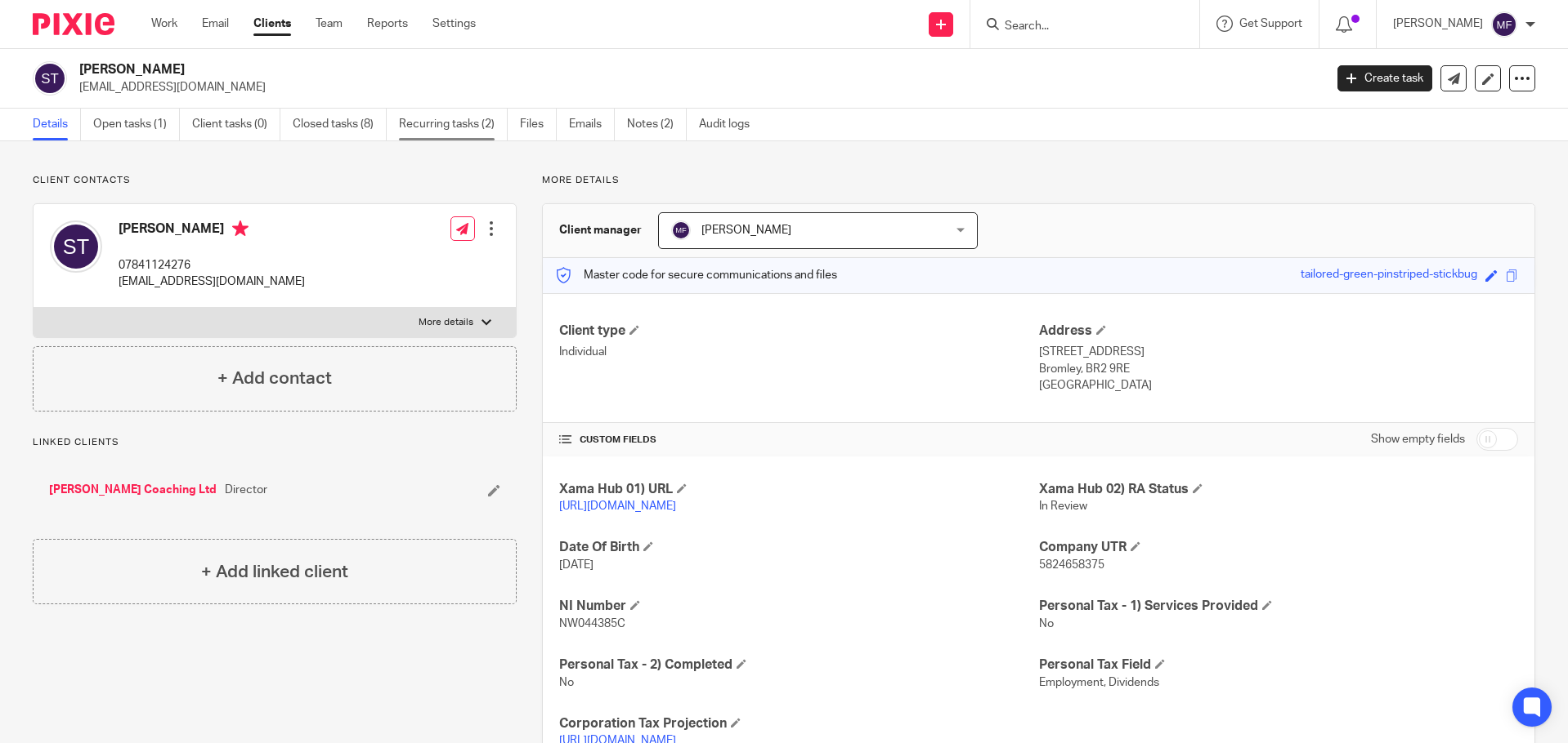
click at [456, 119] on link "Recurring tasks (2)" at bounding box center [453, 124] width 108 height 32
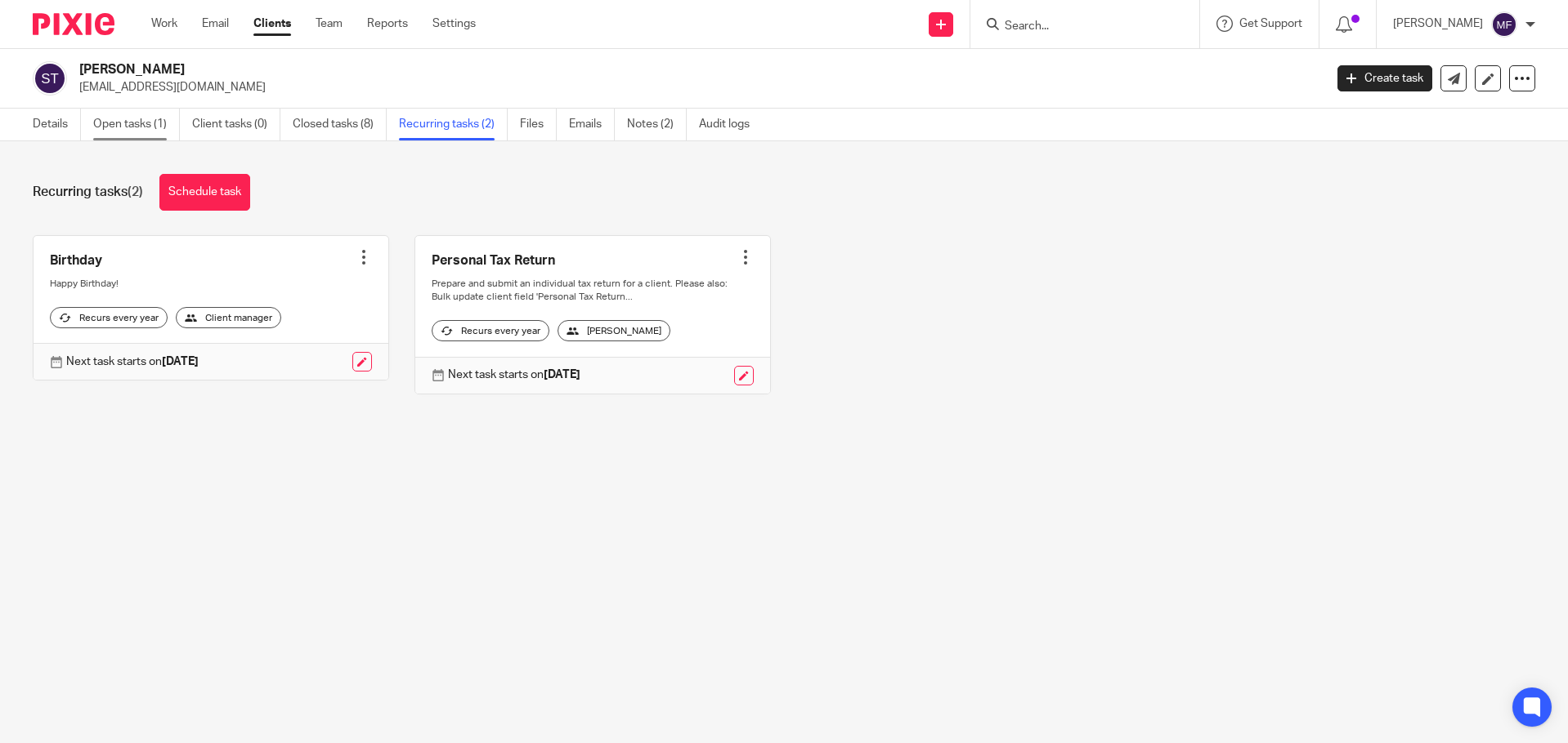
click at [127, 122] on link "Open tasks (1)" at bounding box center [137, 124] width 87 height 32
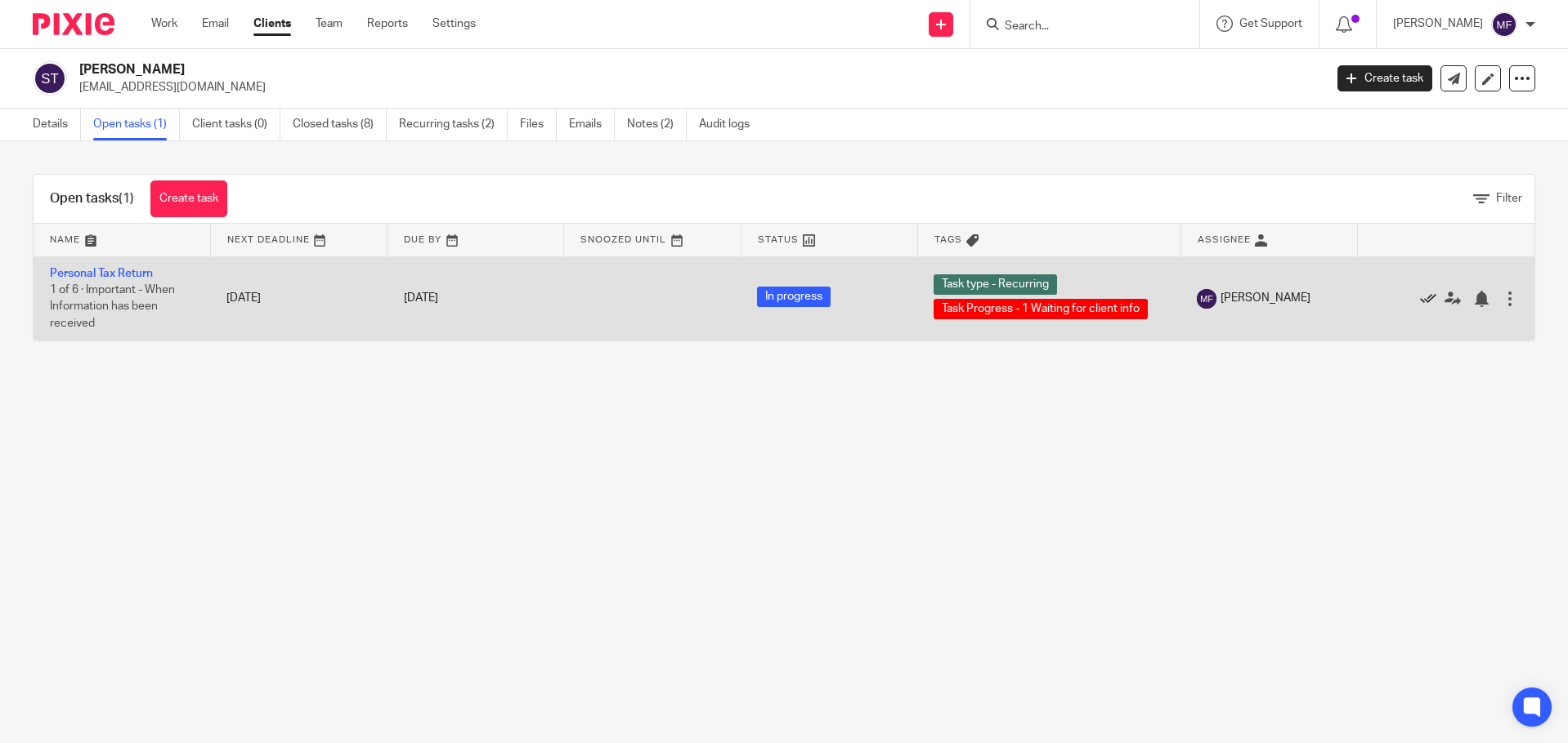
click at [1420, 297] on icon at bounding box center [1427, 298] width 16 height 16
